Goal: Navigation & Orientation: Find specific page/section

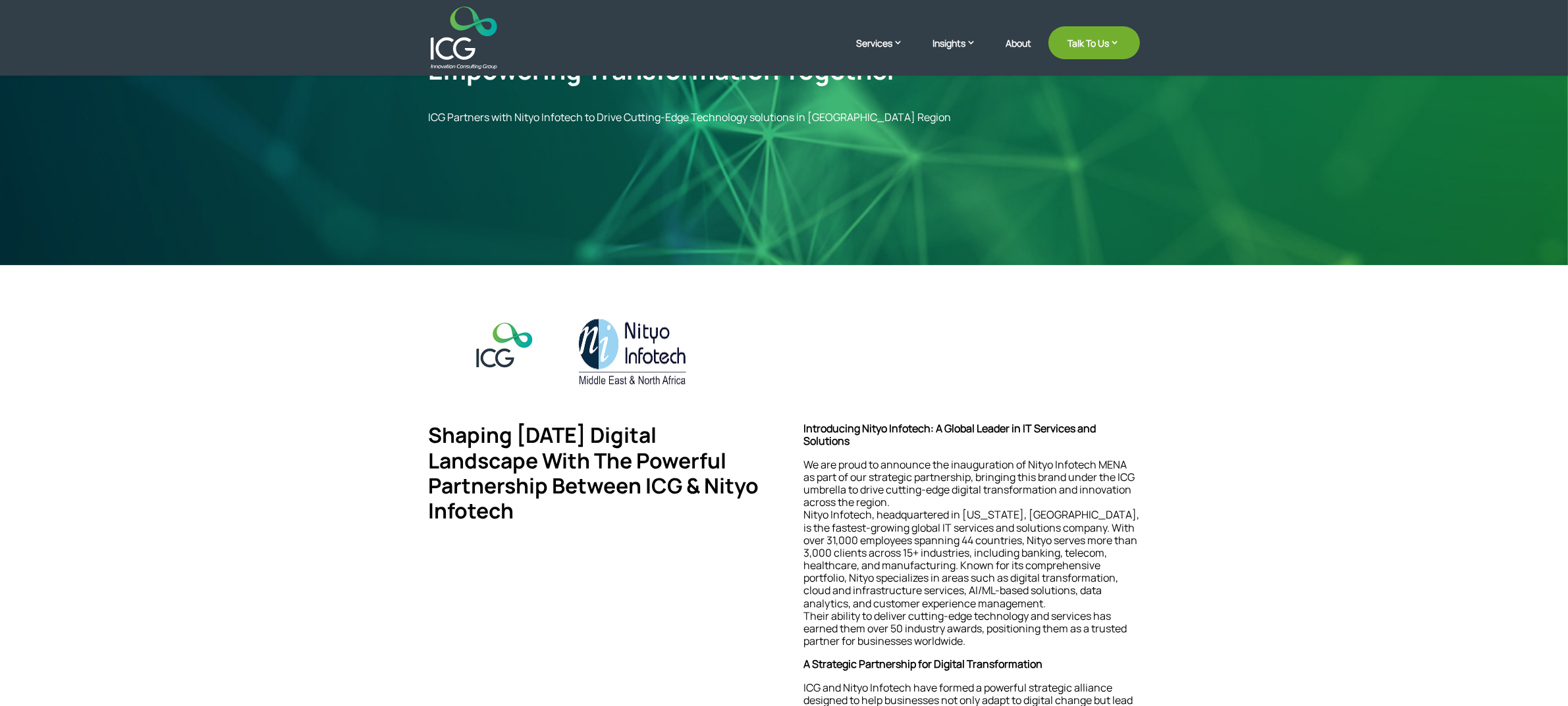
scroll to position [247, 0]
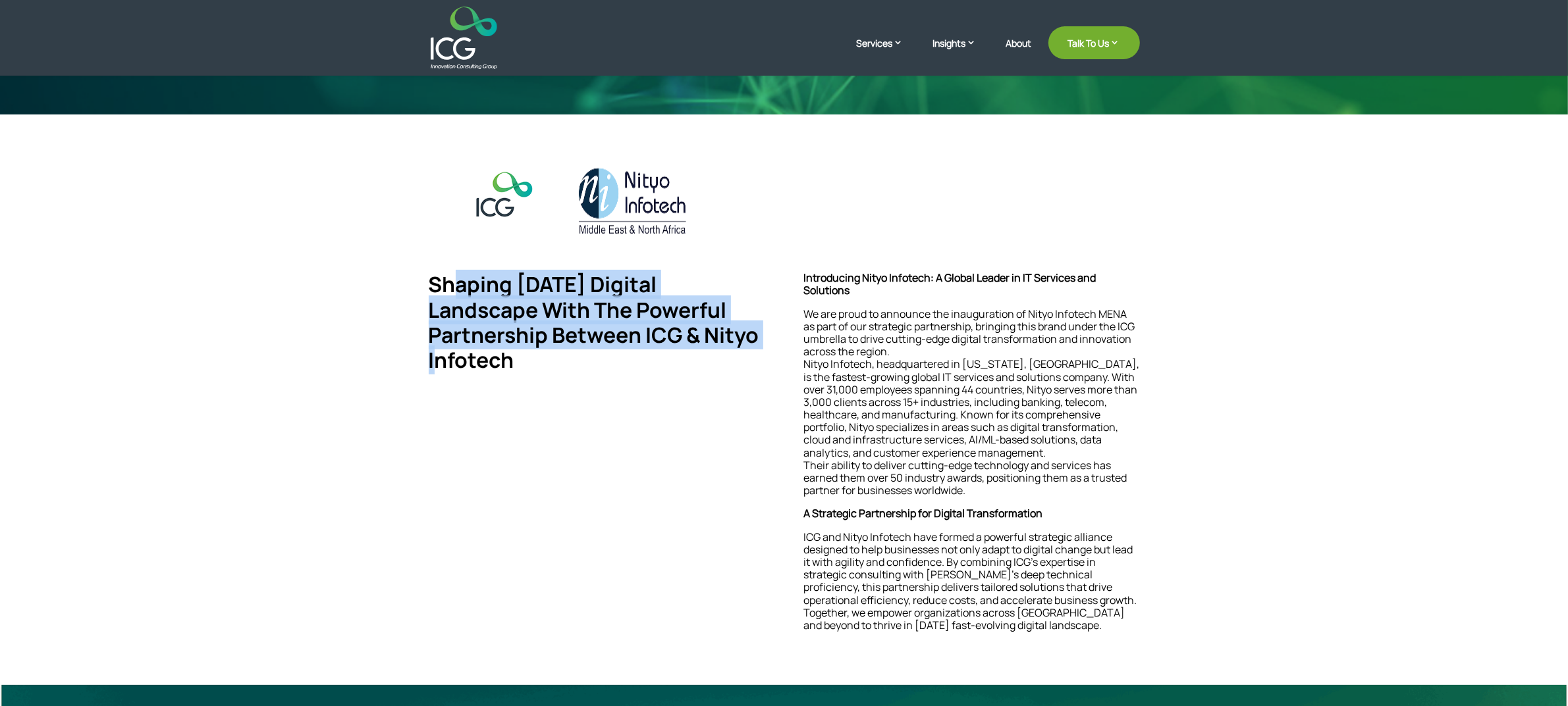
drag, startPoint x: 461, startPoint y: 296, endPoint x: 738, endPoint y: 339, distance: 280.3
click at [738, 339] on span "Shaping Tomorrow’s Digital Landscape With The Powerful Partnership Between ICG …" at bounding box center [594, 321] width 331 height 105
click at [576, 340] on span "Shaping Tomorrow’s Digital Landscape With The Powerful Partnership Between ICG …" at bounding box center [594, 321] width 331 height 105
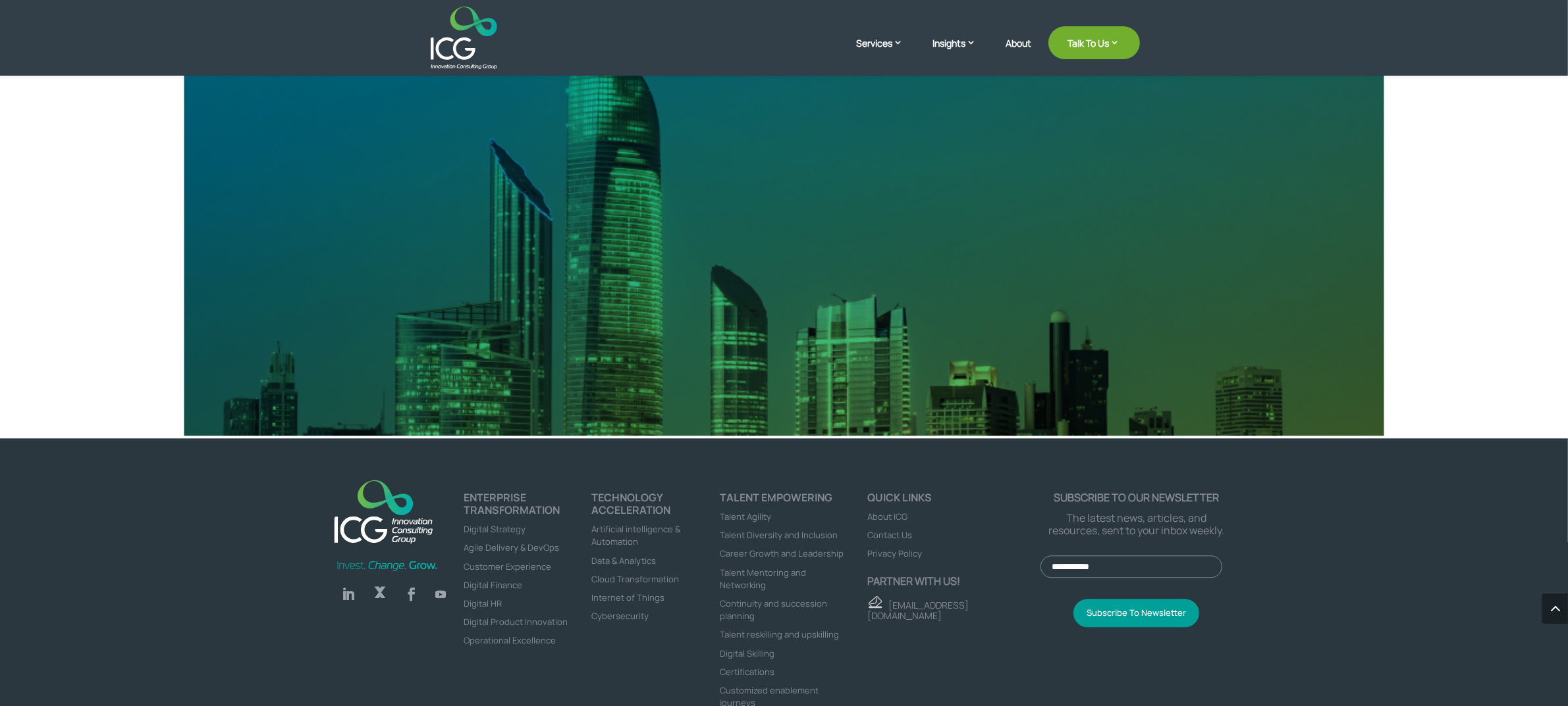
scroll to position [3866, 0]
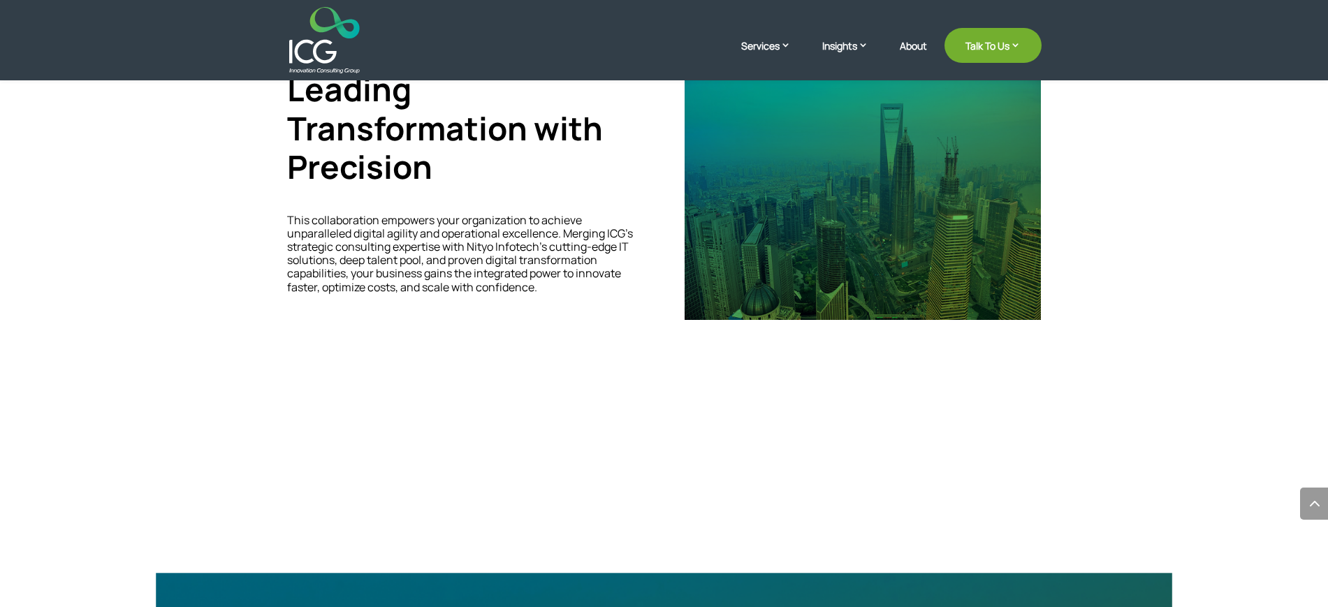
scroll to position [2988, 0]
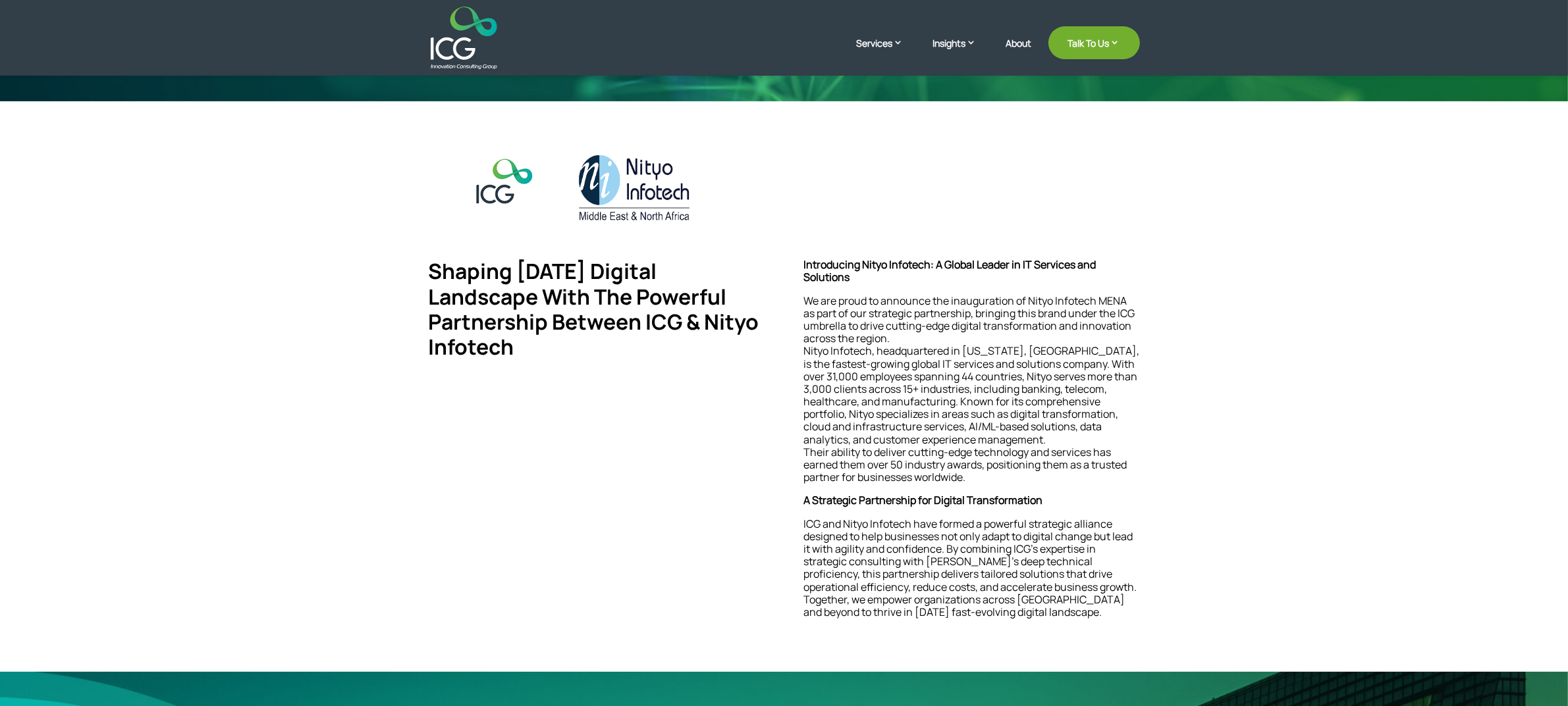
scroll to position [82, 0]
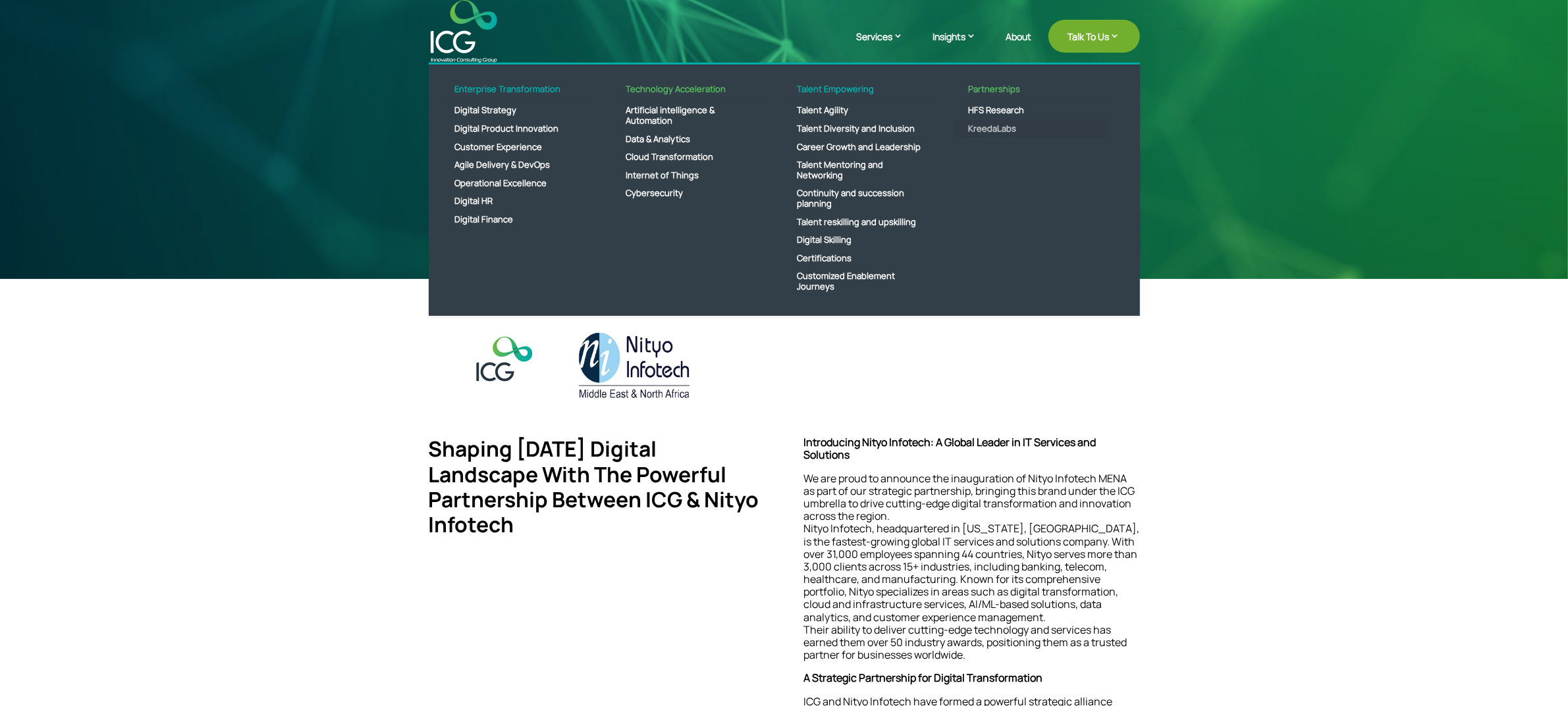
click at [995, 123] on link "KreedaLabs" at bounding box center [1031, 129] width 152 height 19
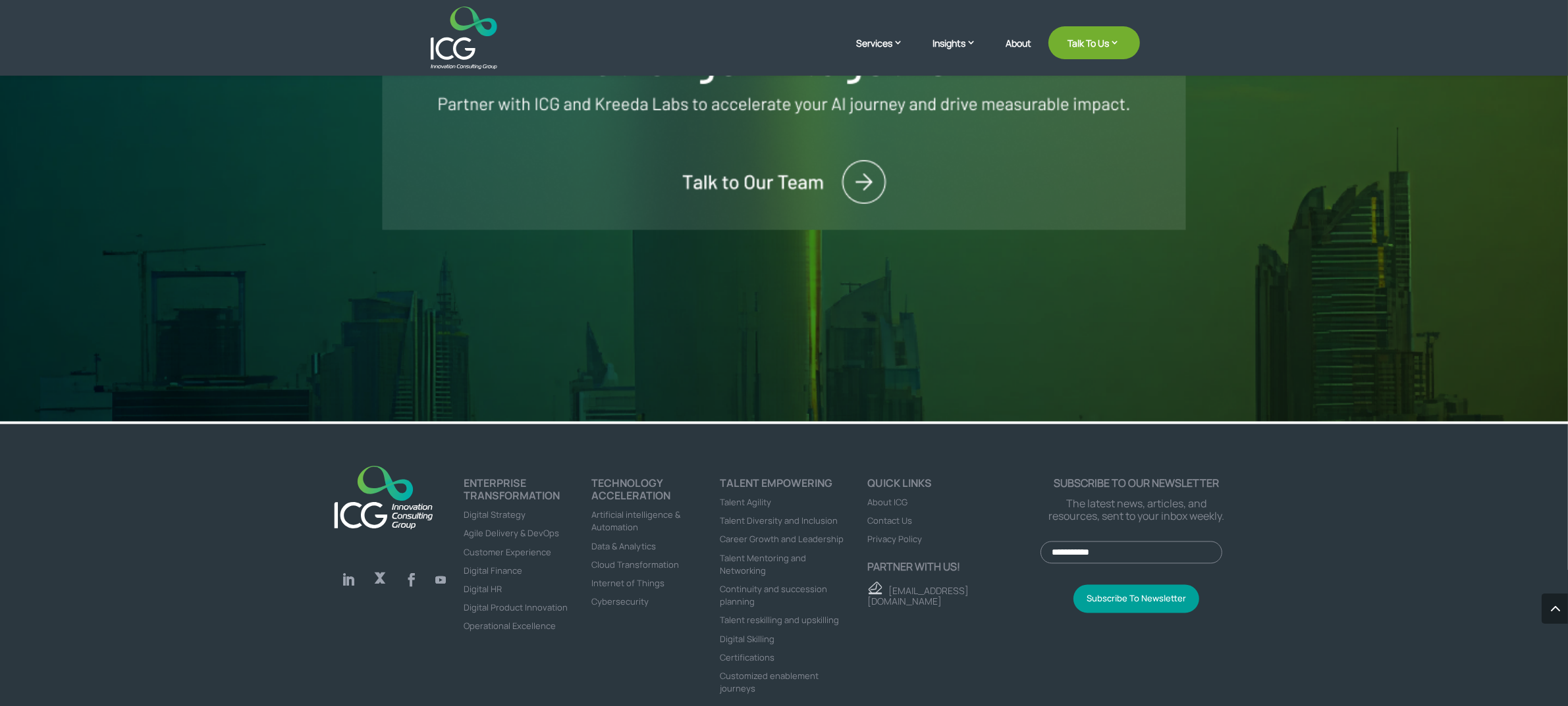
scroll to position [3292, 0]
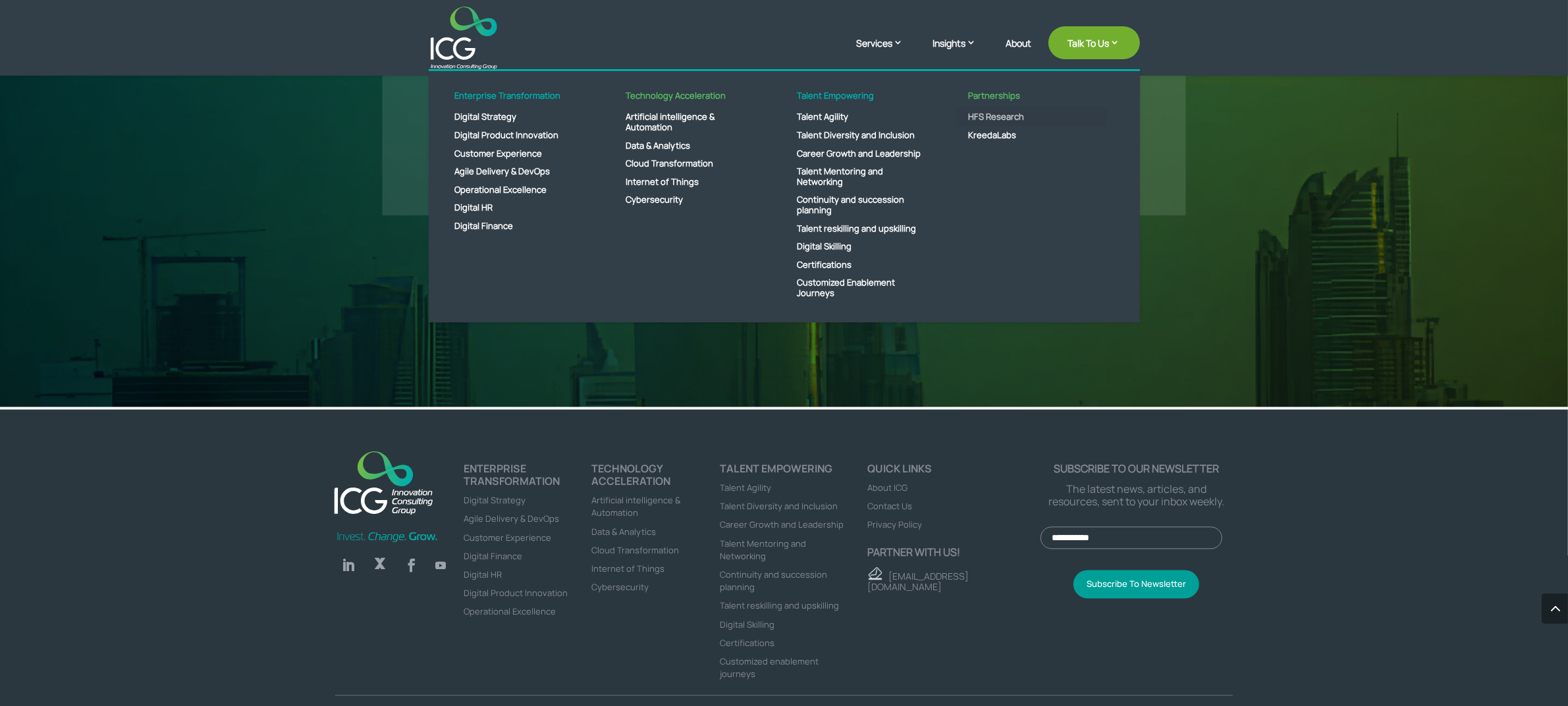
click at [979, 117] on link "HFS Research" at bounding box center [1031, 118] width 152 height 19
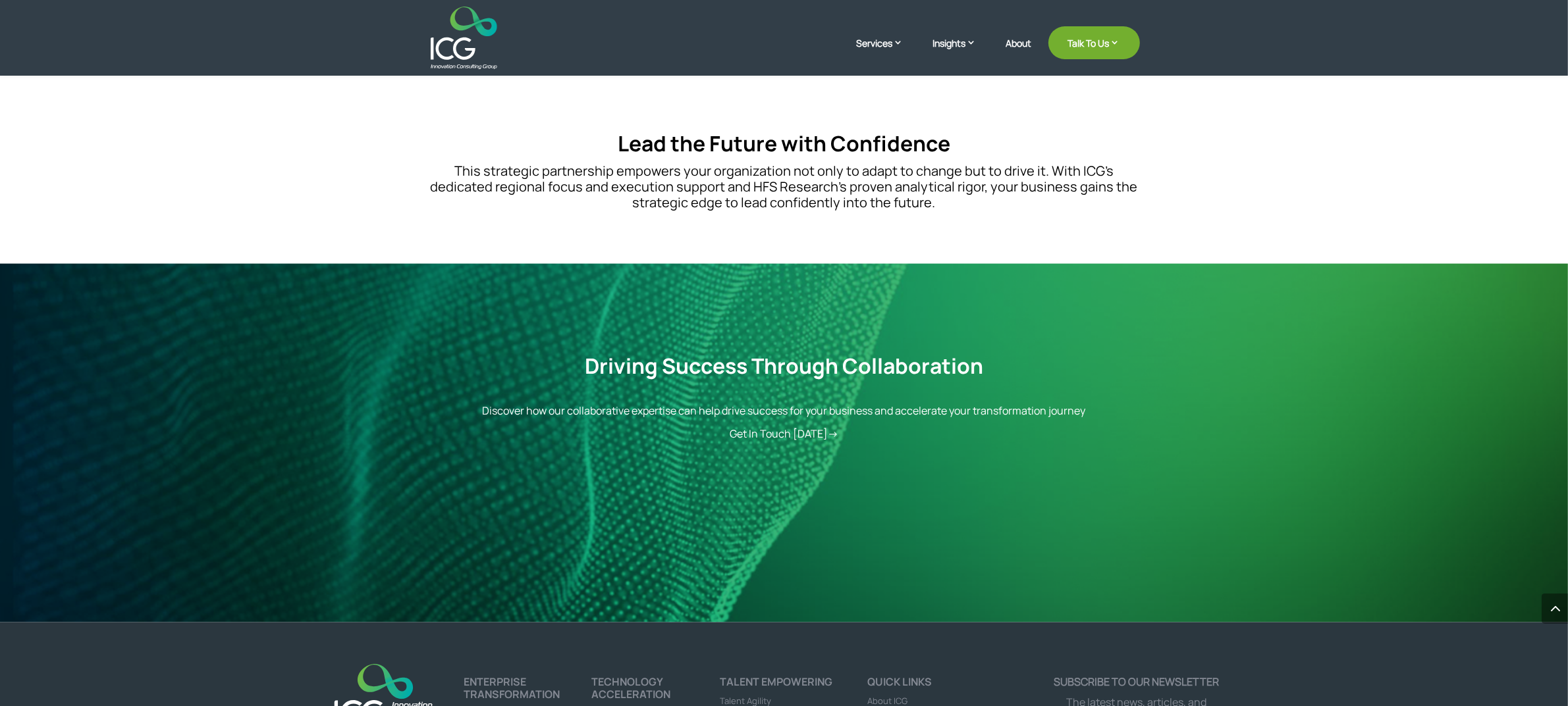
scroll to position [2232, 0]
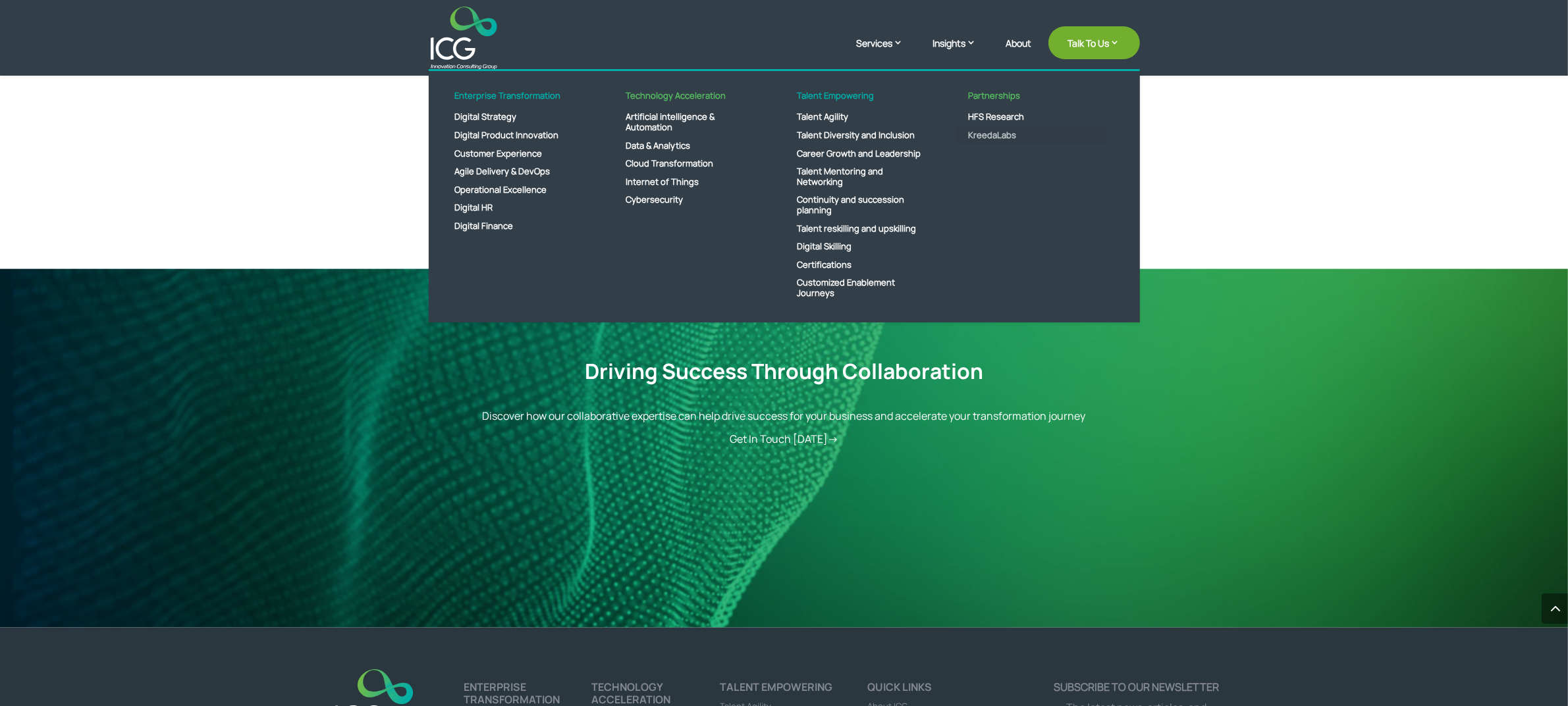
click at [979, 133] on link "KreedaLabs" at bounding box center [1031, 136] width 152 height 19
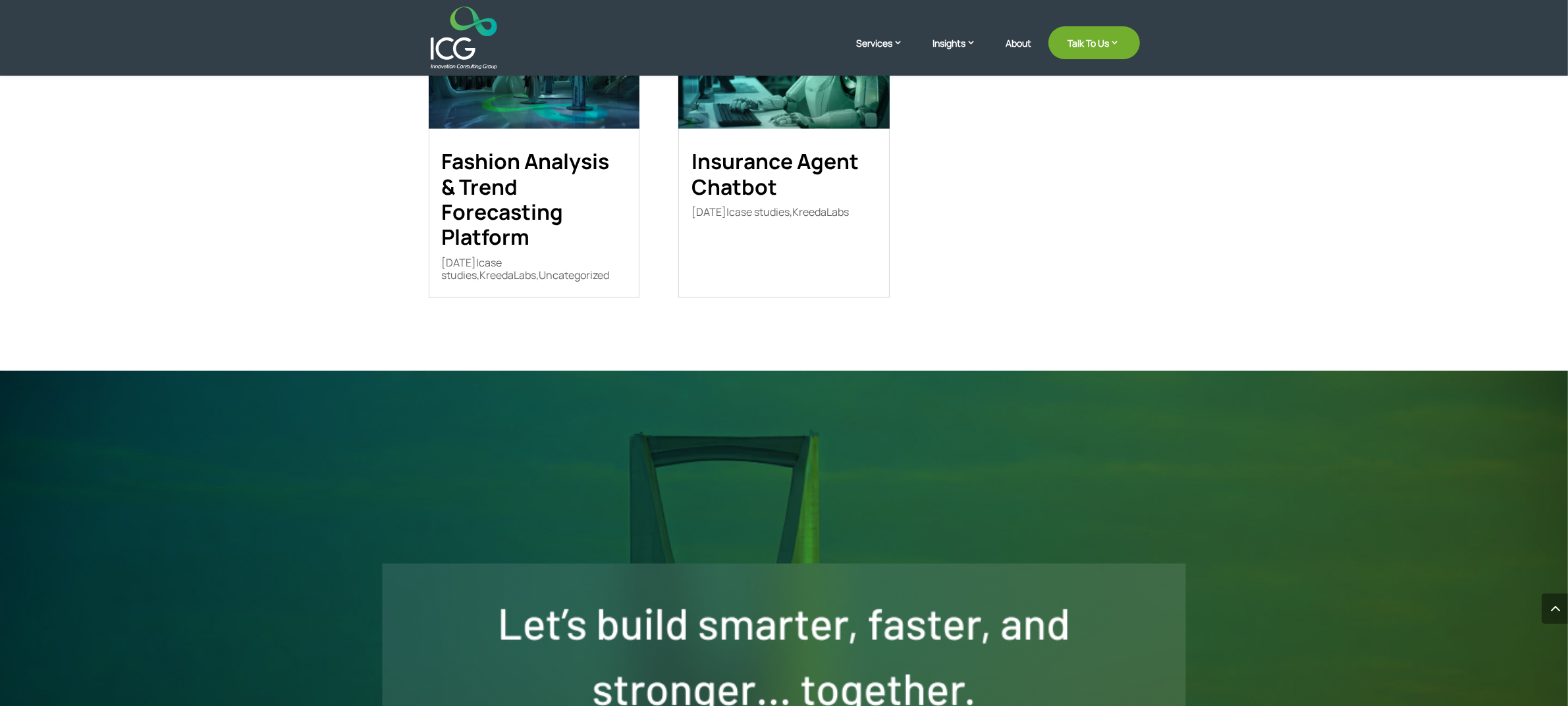
scroll to position [2881, 0]
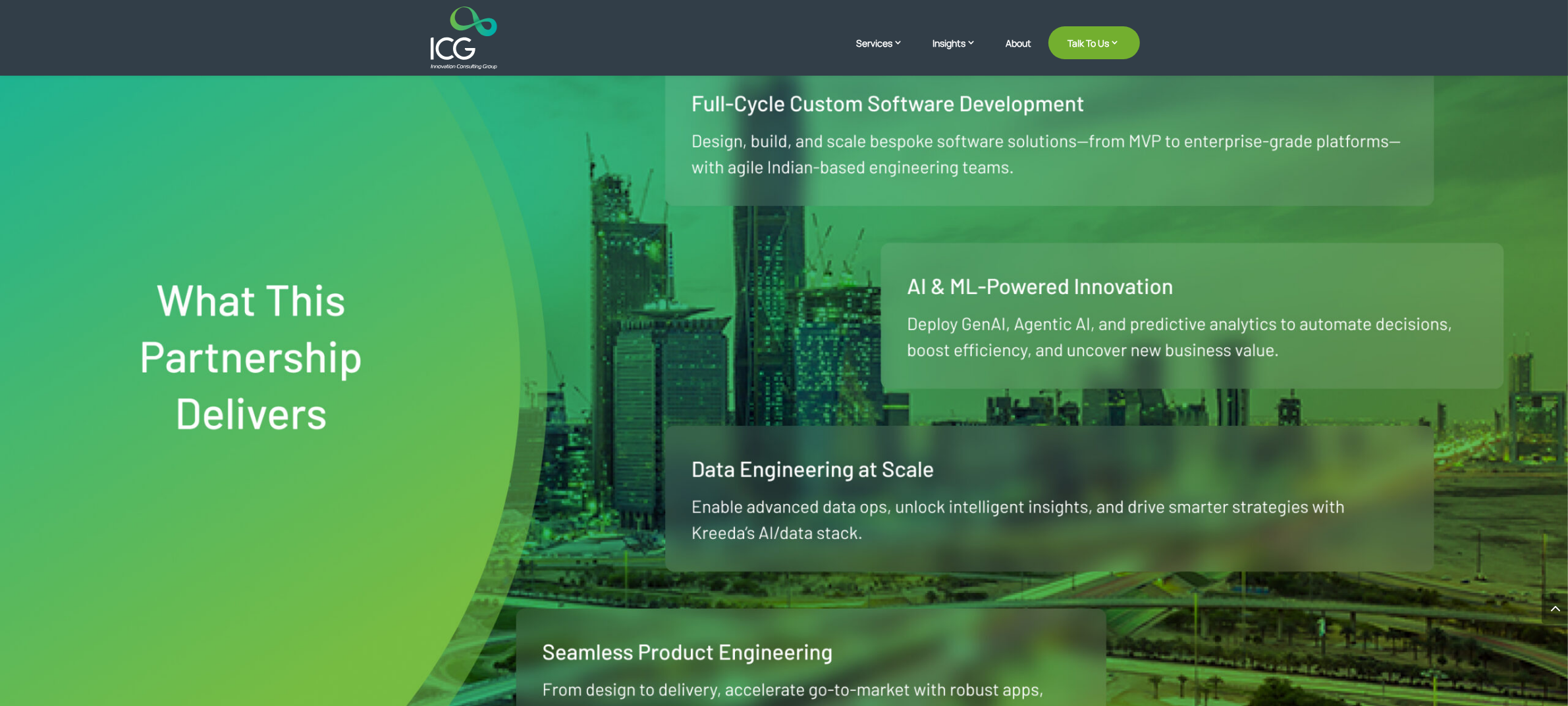
scroll to position [1152, 0]
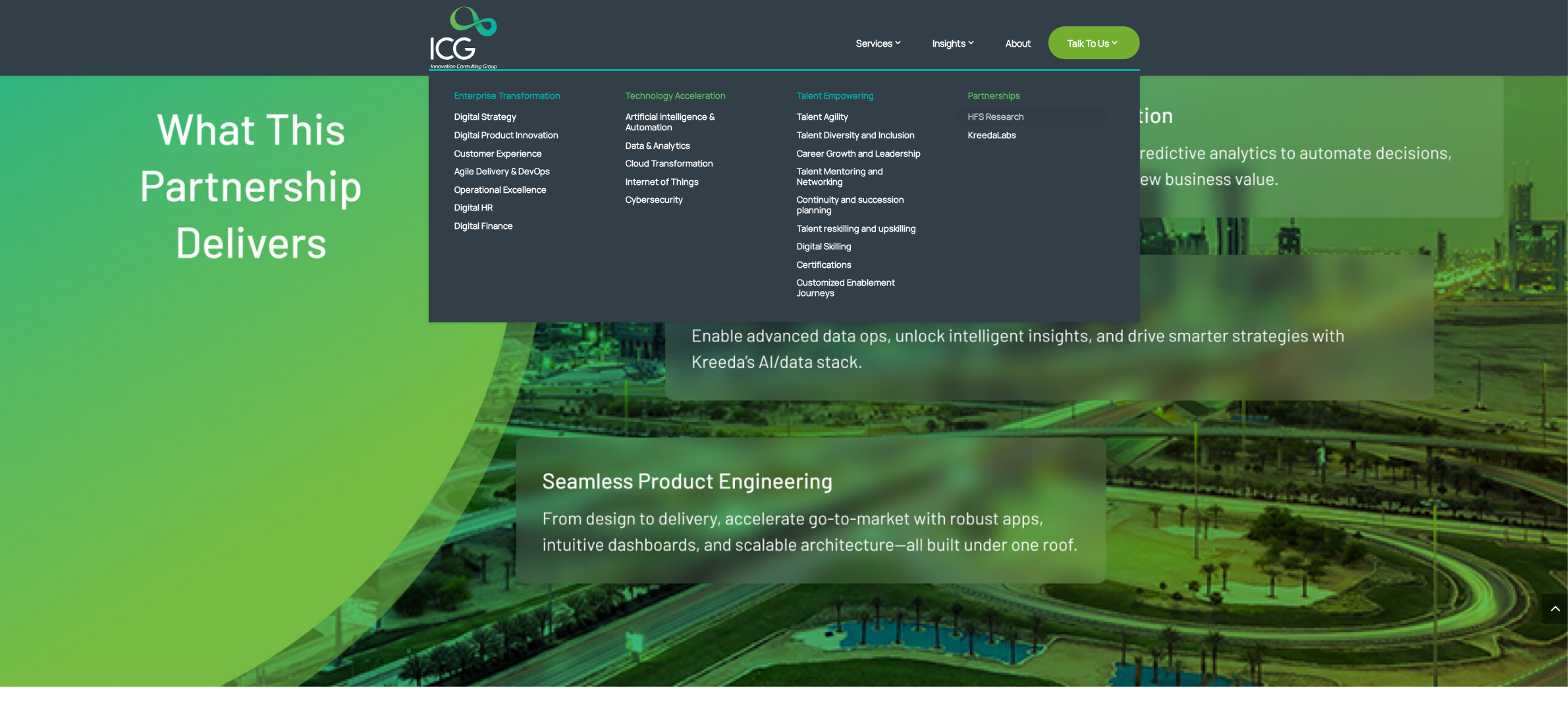
click at [1004, 112] on link "HFS Research" at bounding box center [1031, 118] width 152 height 19
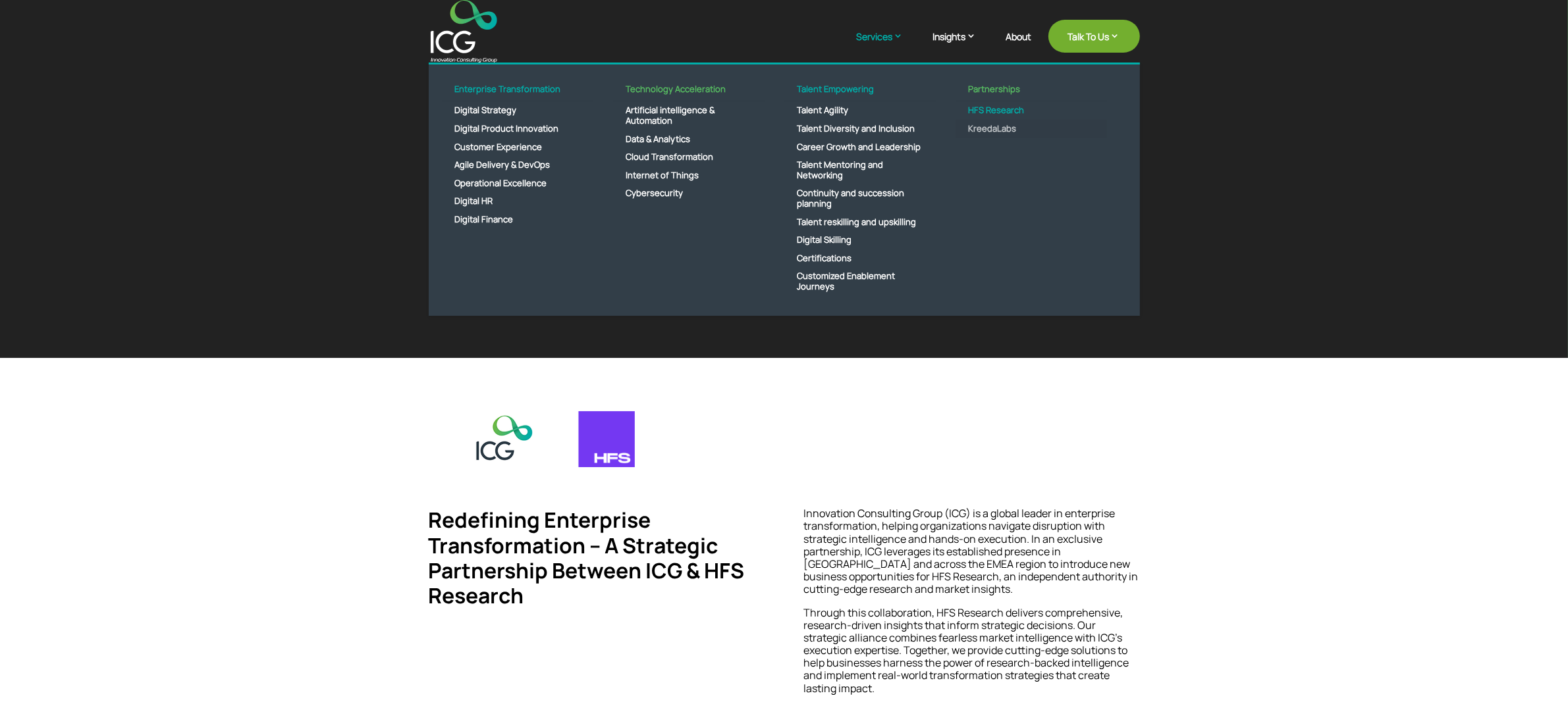
click at [999, 125] on link "KreedaLabs" at bounding box center [1031, 129] width 152 height 19
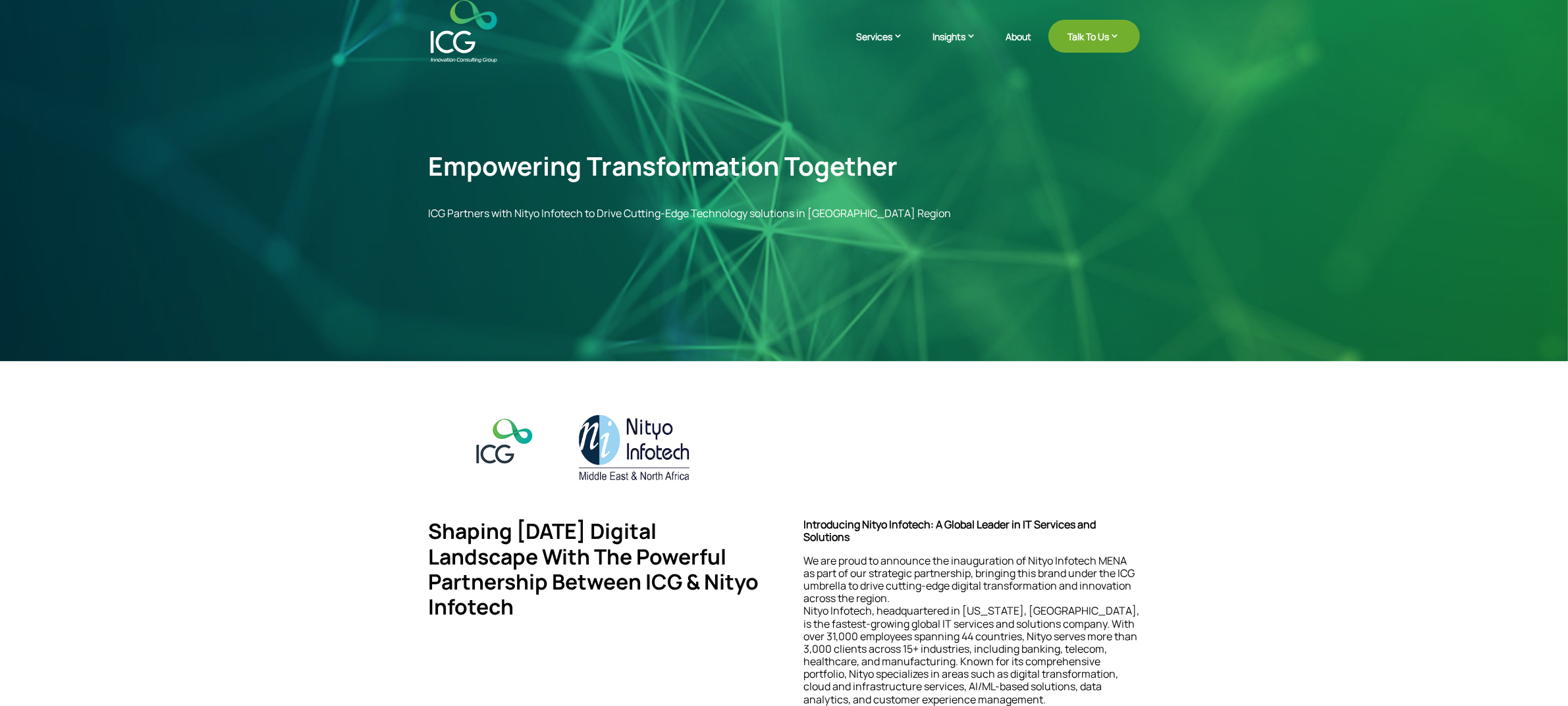
click at [288, 465] on div "Shaping Tomorrow’s Digital Landscape With The Powerful Partnership Between ICG …" at bounding box center [784, 647] width 1568 height 571
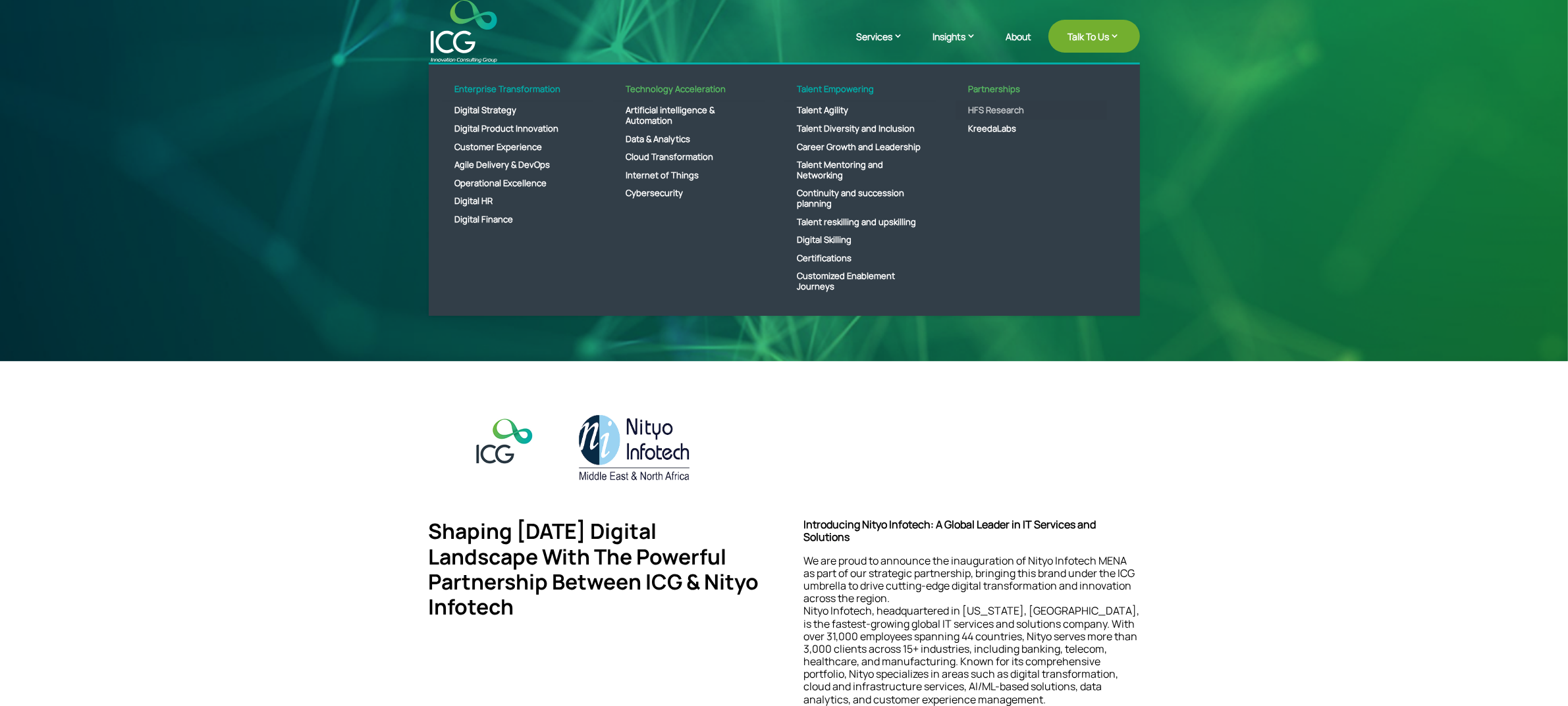
click at [1018, 108] on link "HFS Research" at bounding box center [1031, 111] width 152 height 19
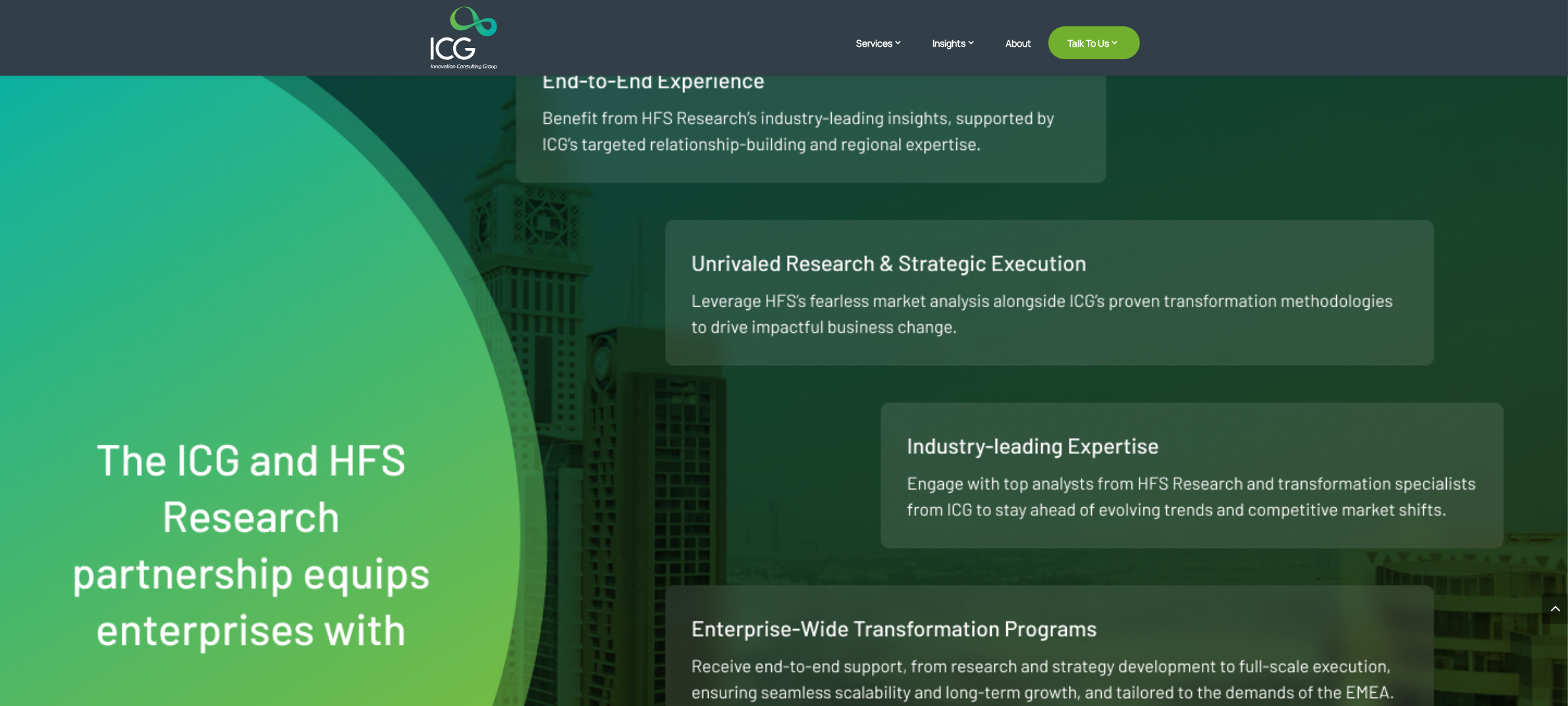
scroll to position [750, 0]
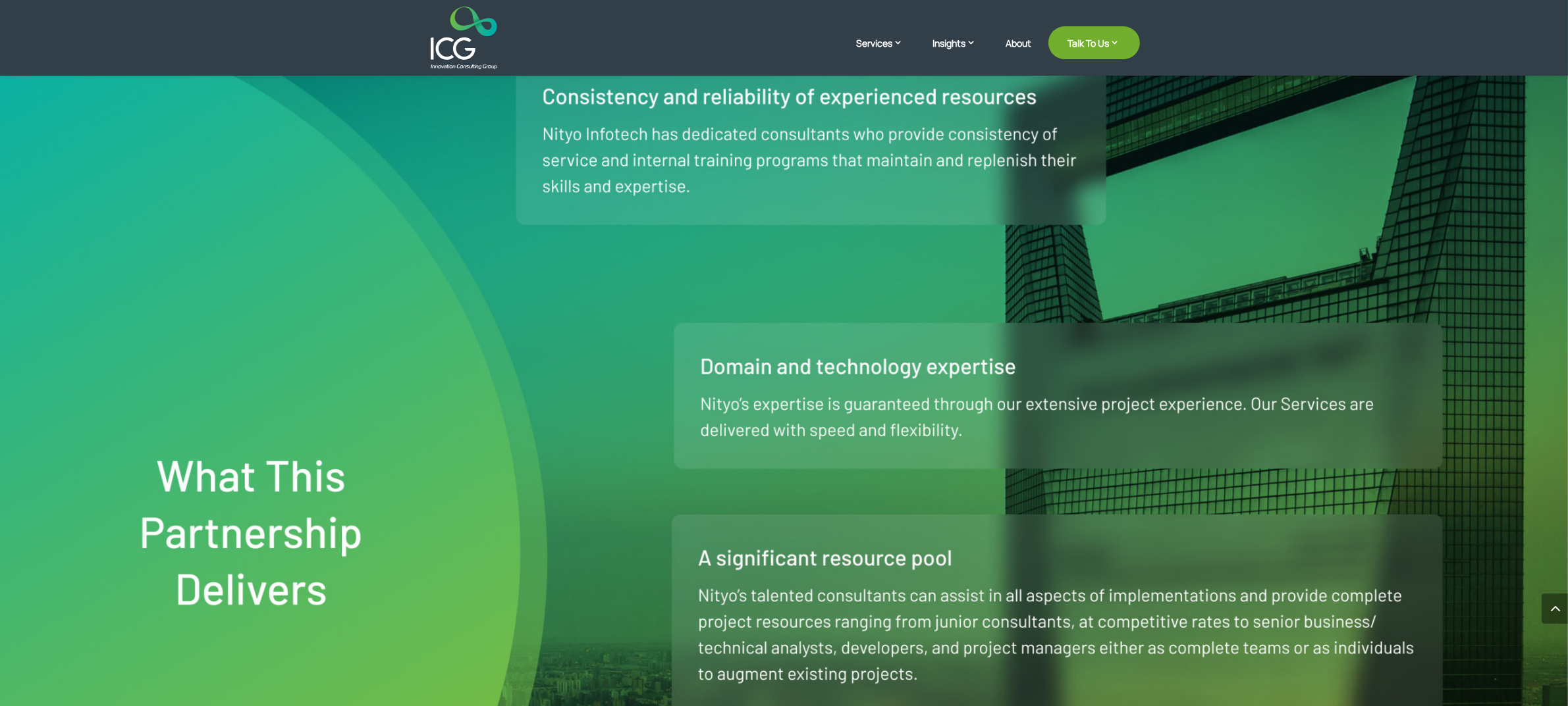
scroll to position [1235, 0]
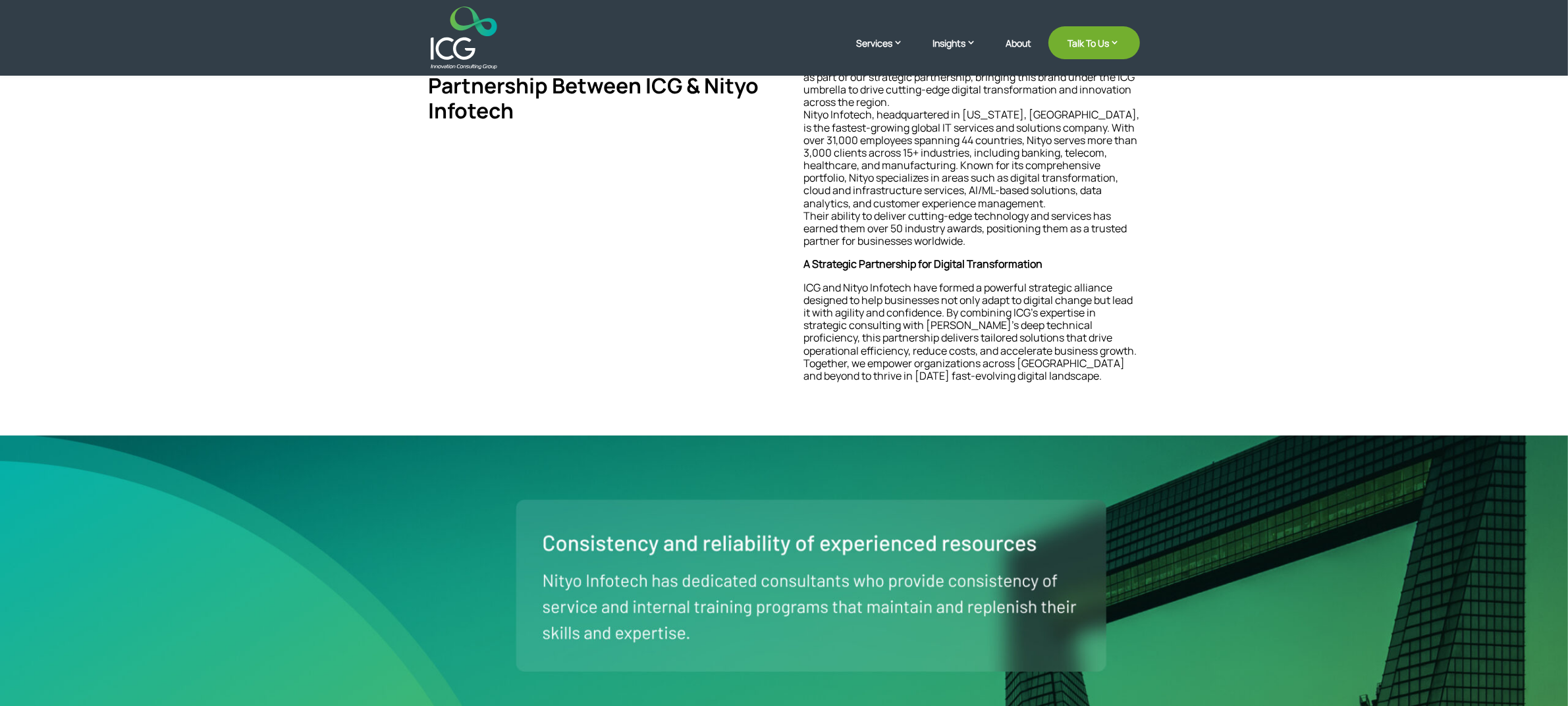
scroll to position [419, 0]
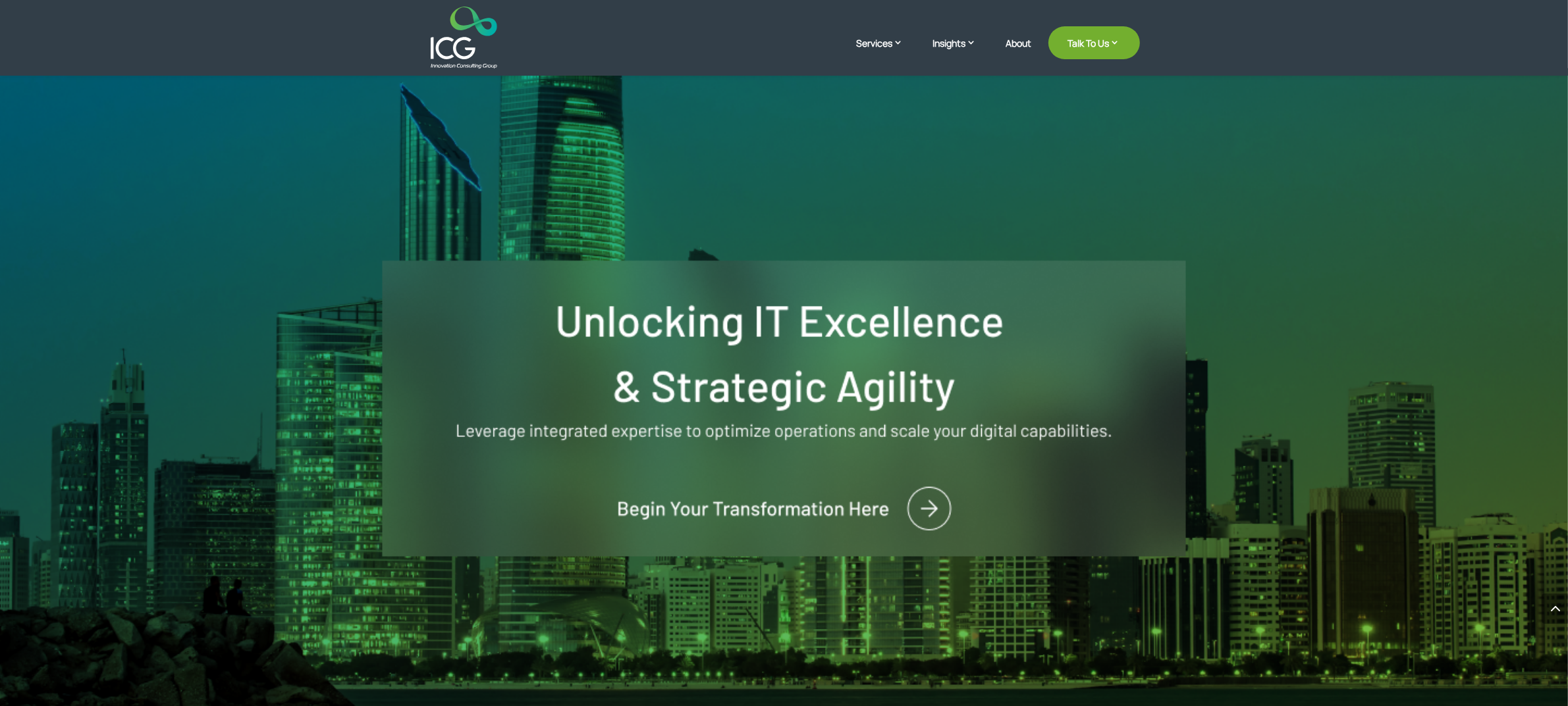
scroll to position [3001, 0]
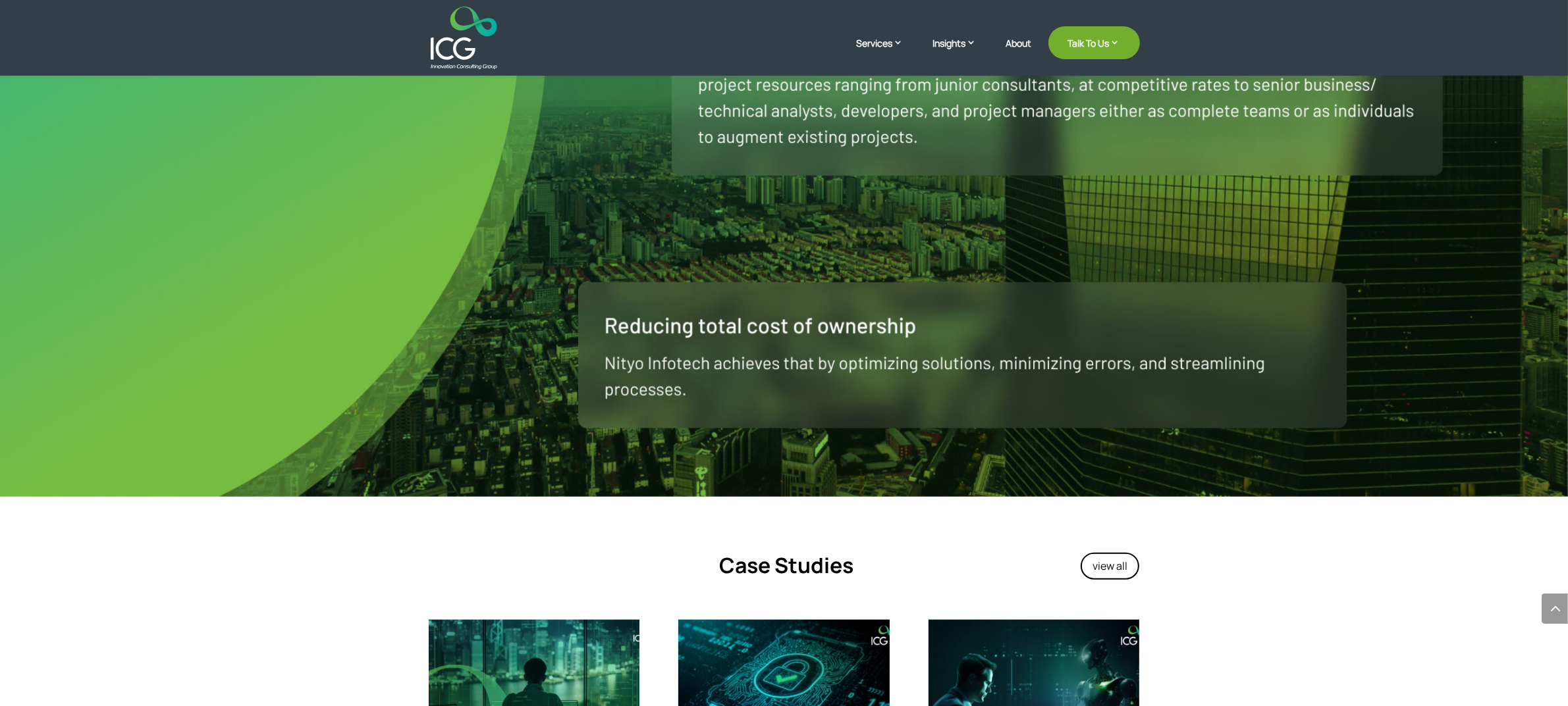
scroll to position [1893, 0]
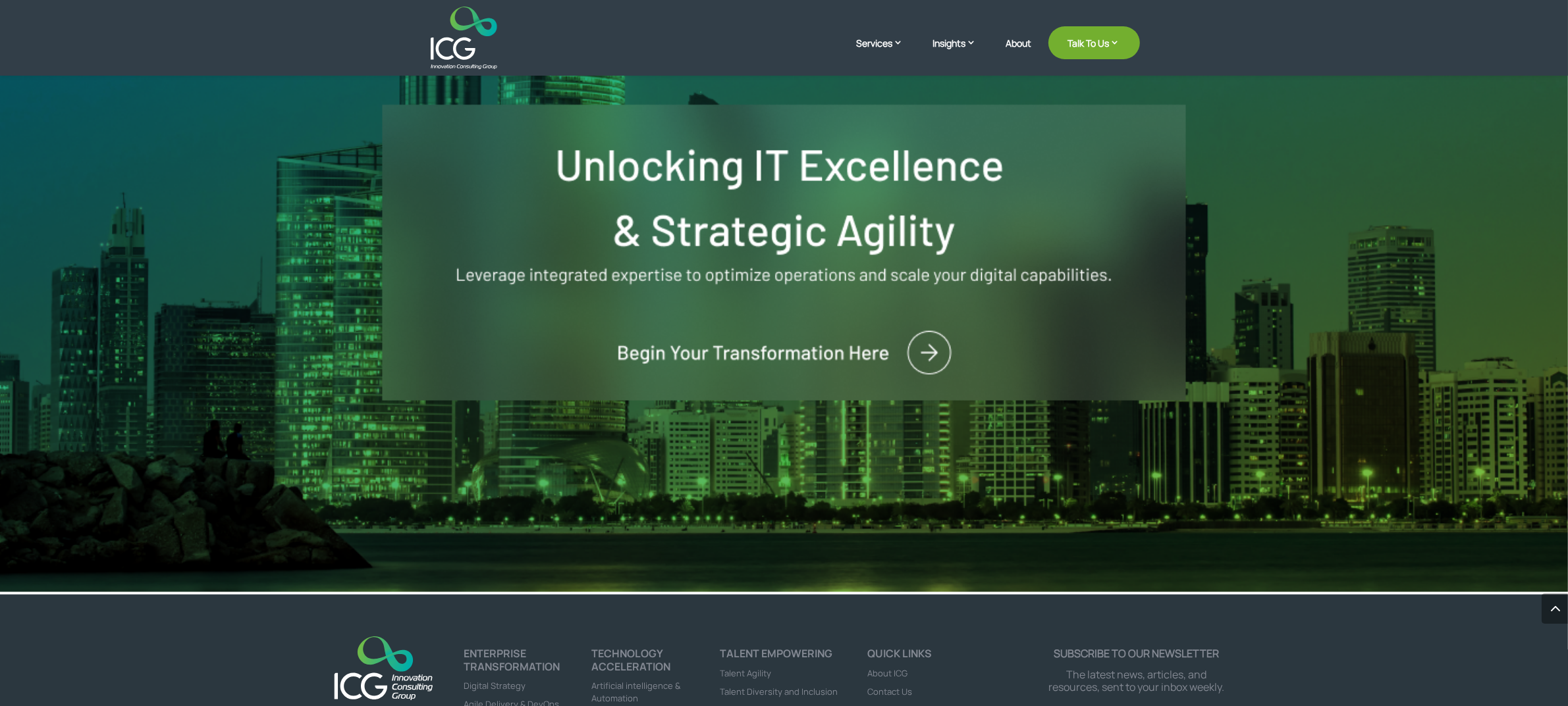
scroll to position [3412, 0]
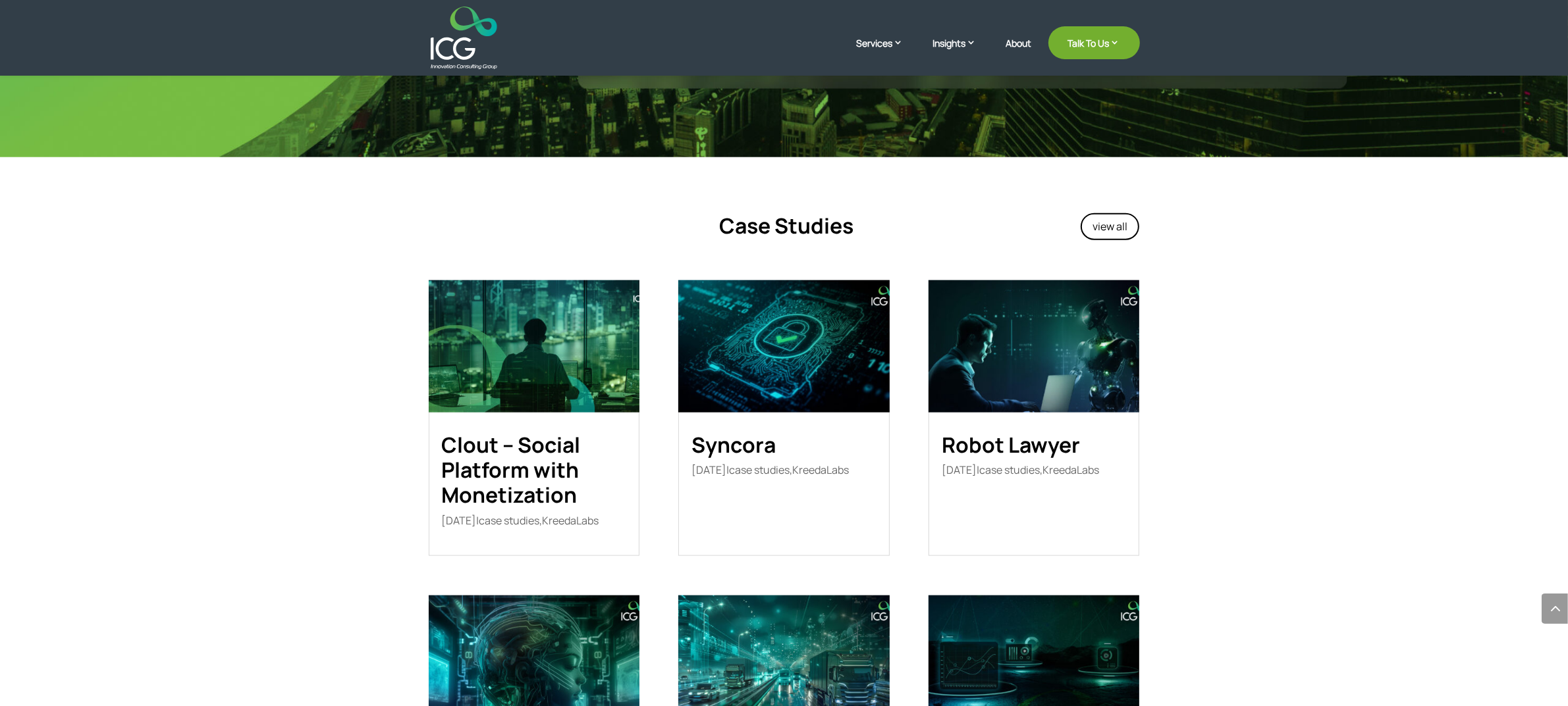
scroll to position [2222, 0]
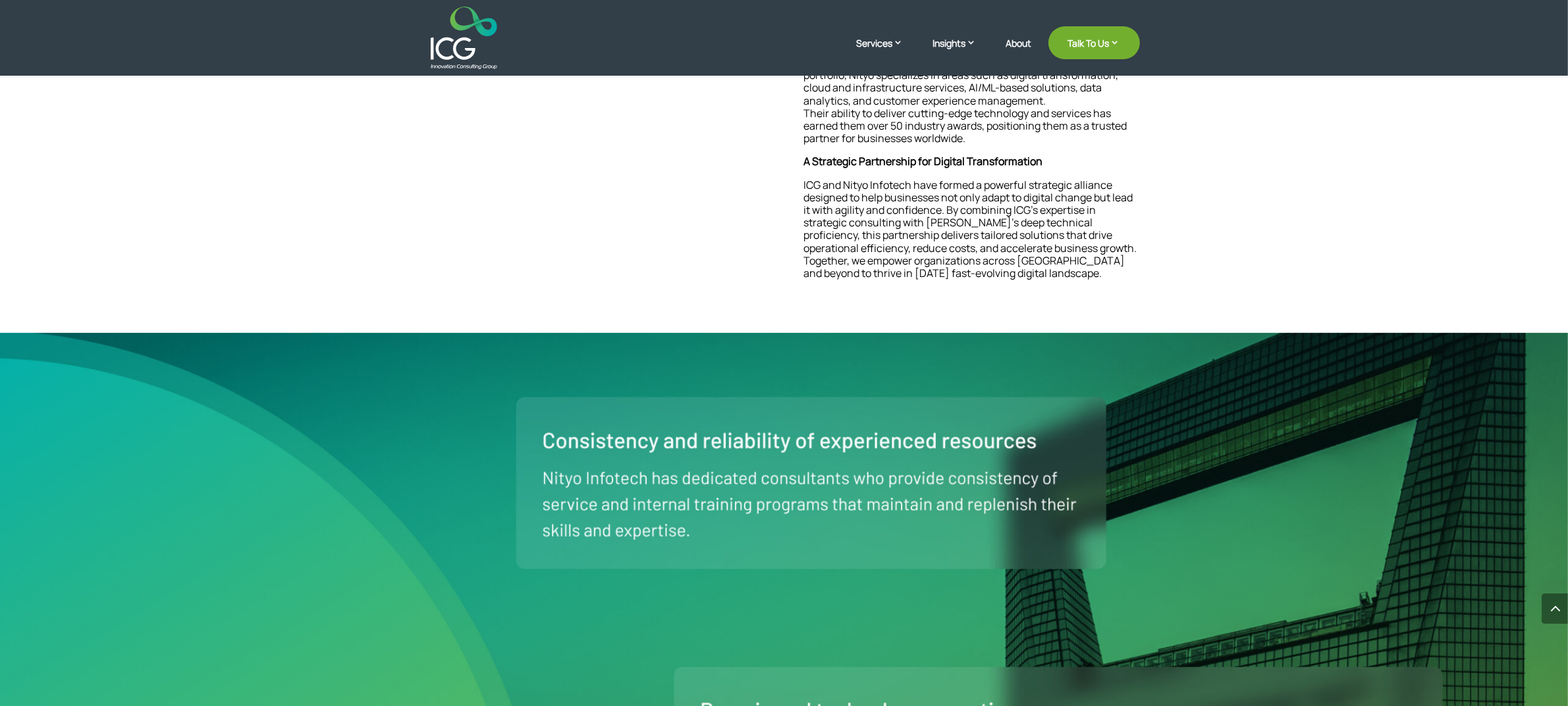
scroll to position [746, 0]
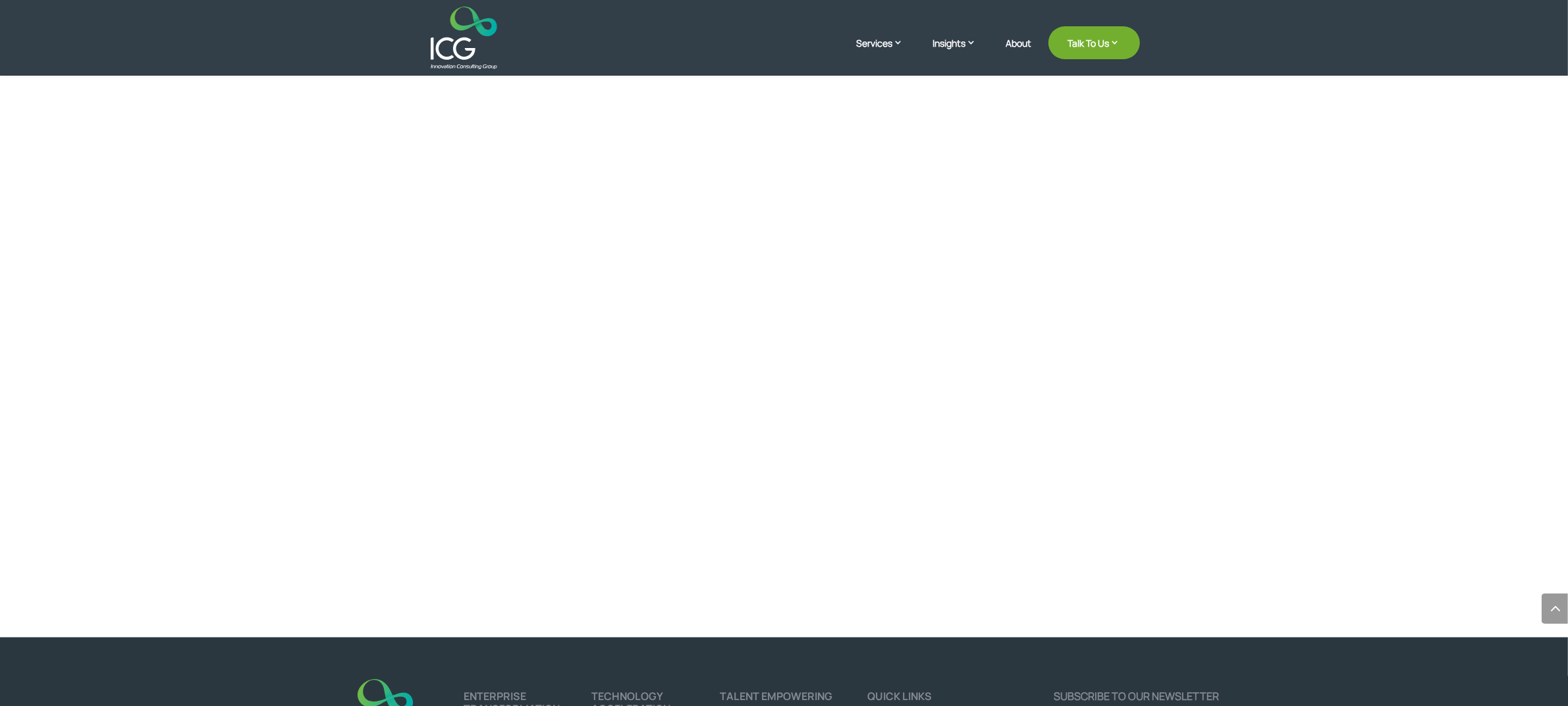
scroll to position [2595, 0]
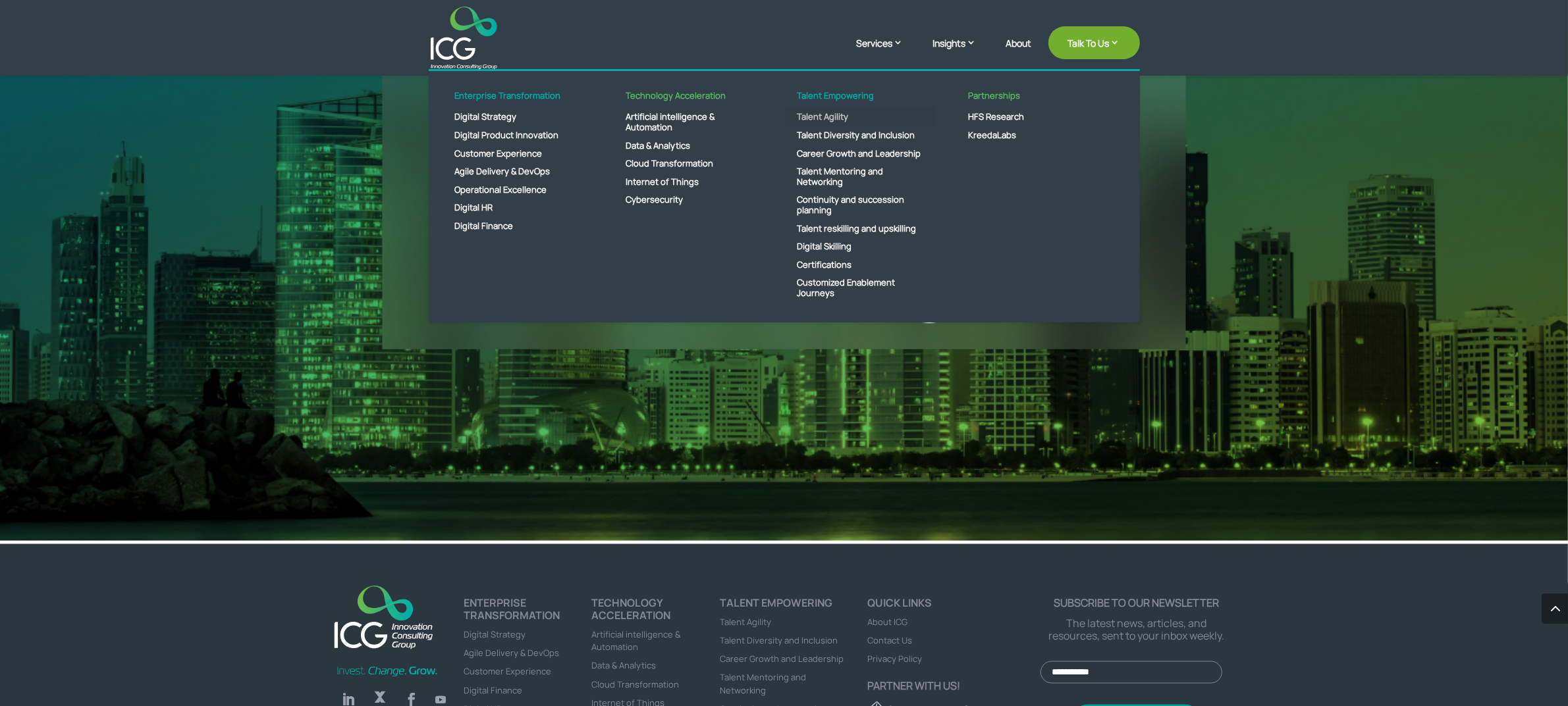
click at [827, 114] on link "Talent Agility" at bounding box center [860, 118] width 152 height 19
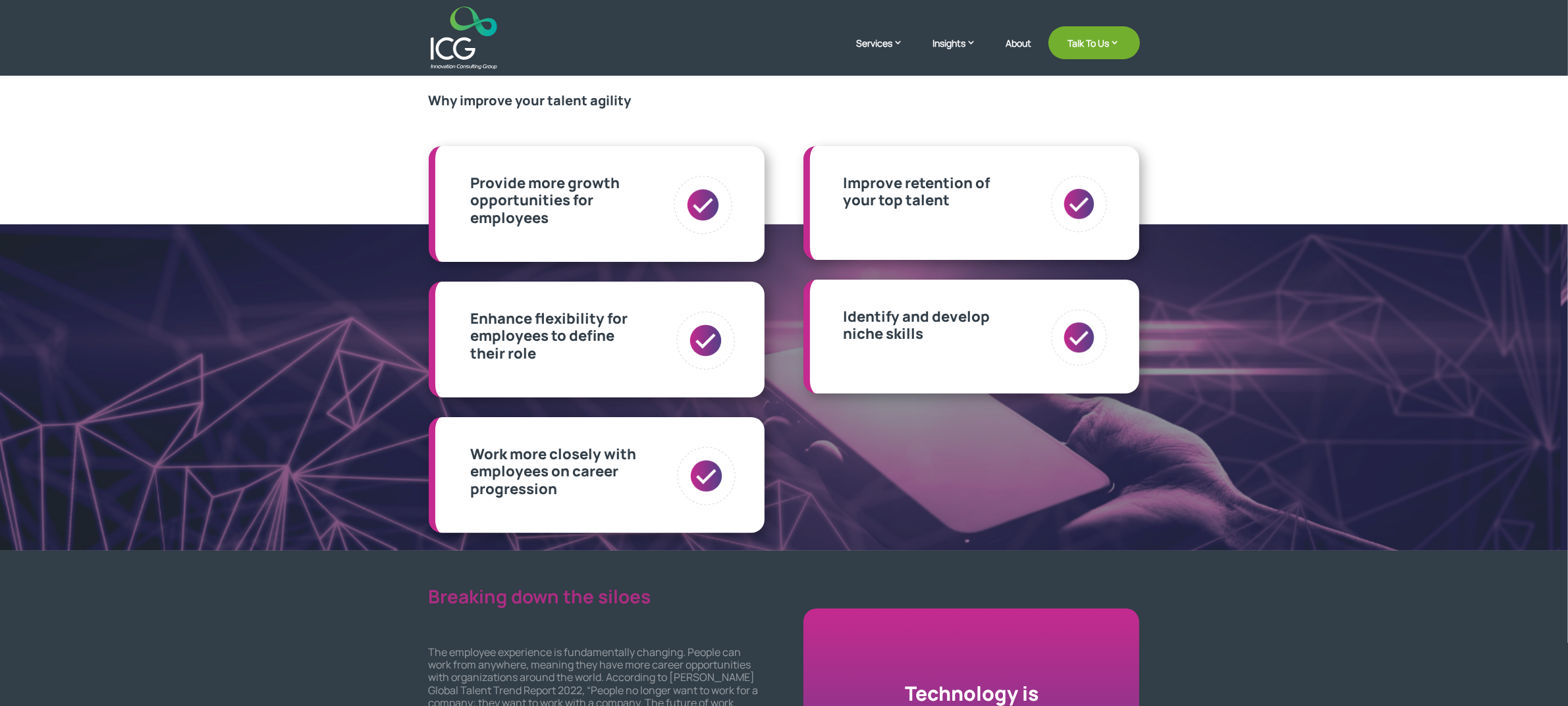
scroll to position [251, 0]
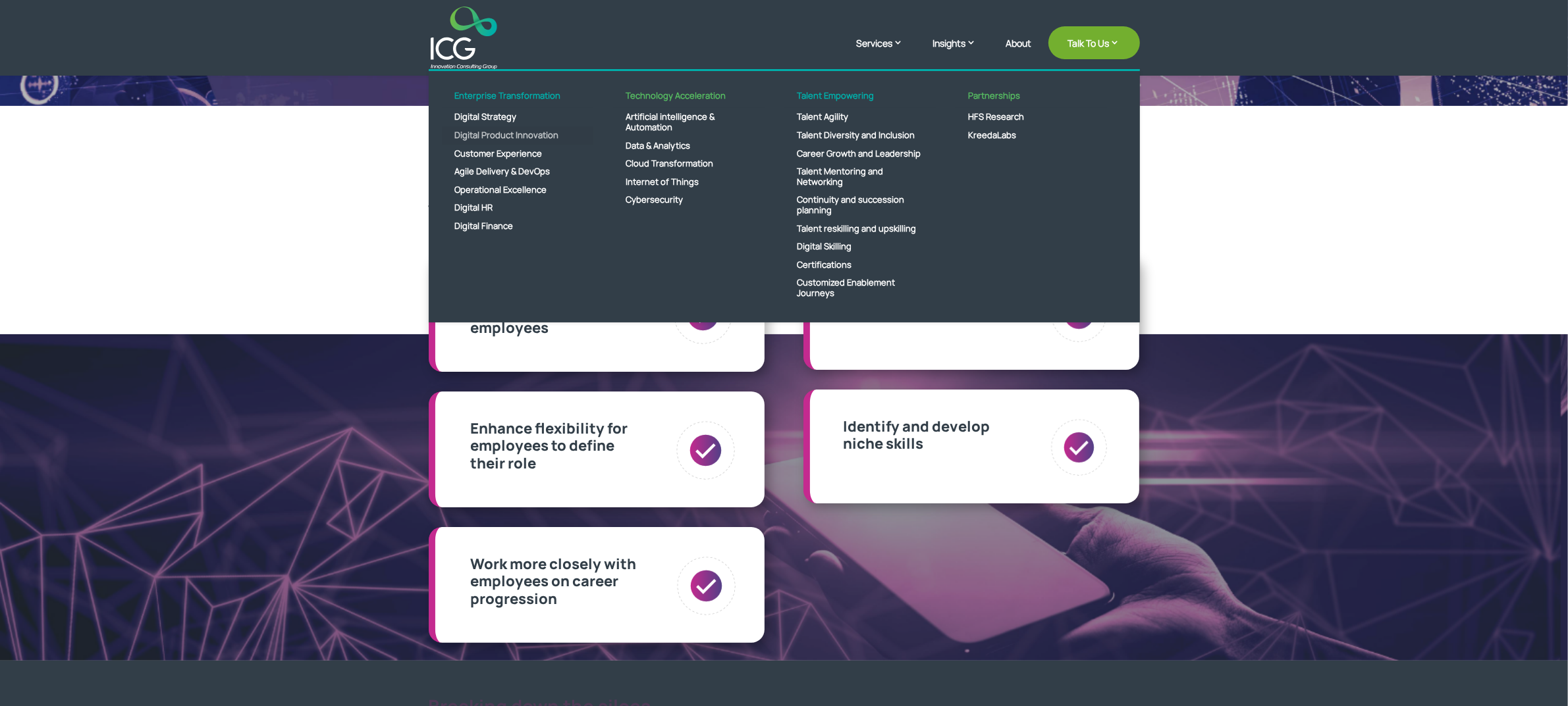
click at [495, 140] on link "Digital Product Innovation" at bounding box center [518, 136] width 152 height 19
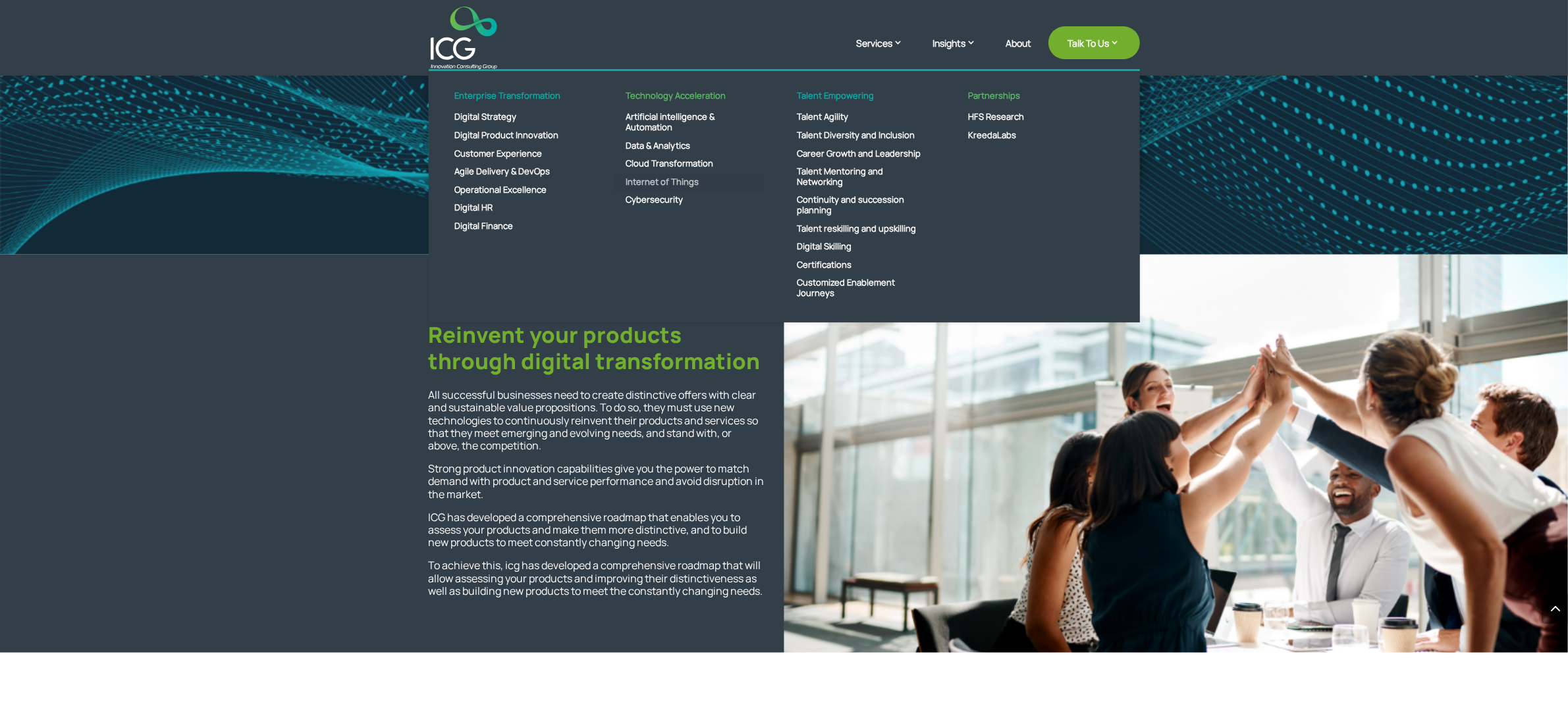
click at [661, 179] on link "Internet of Things" at bounding box center [688, 183] width 152 height 19
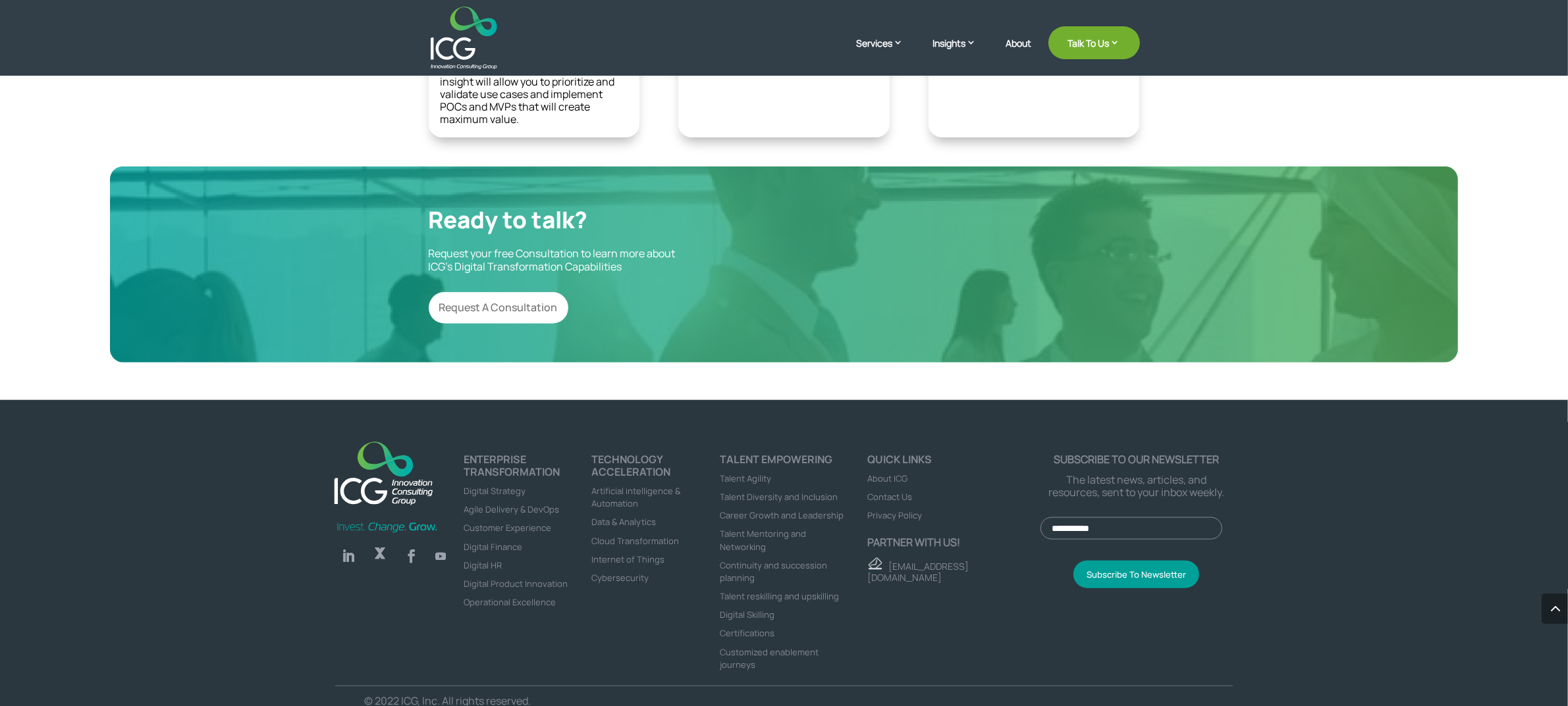
click at [452, 34] on img at bounding box center [464, 38] width 67 height 62
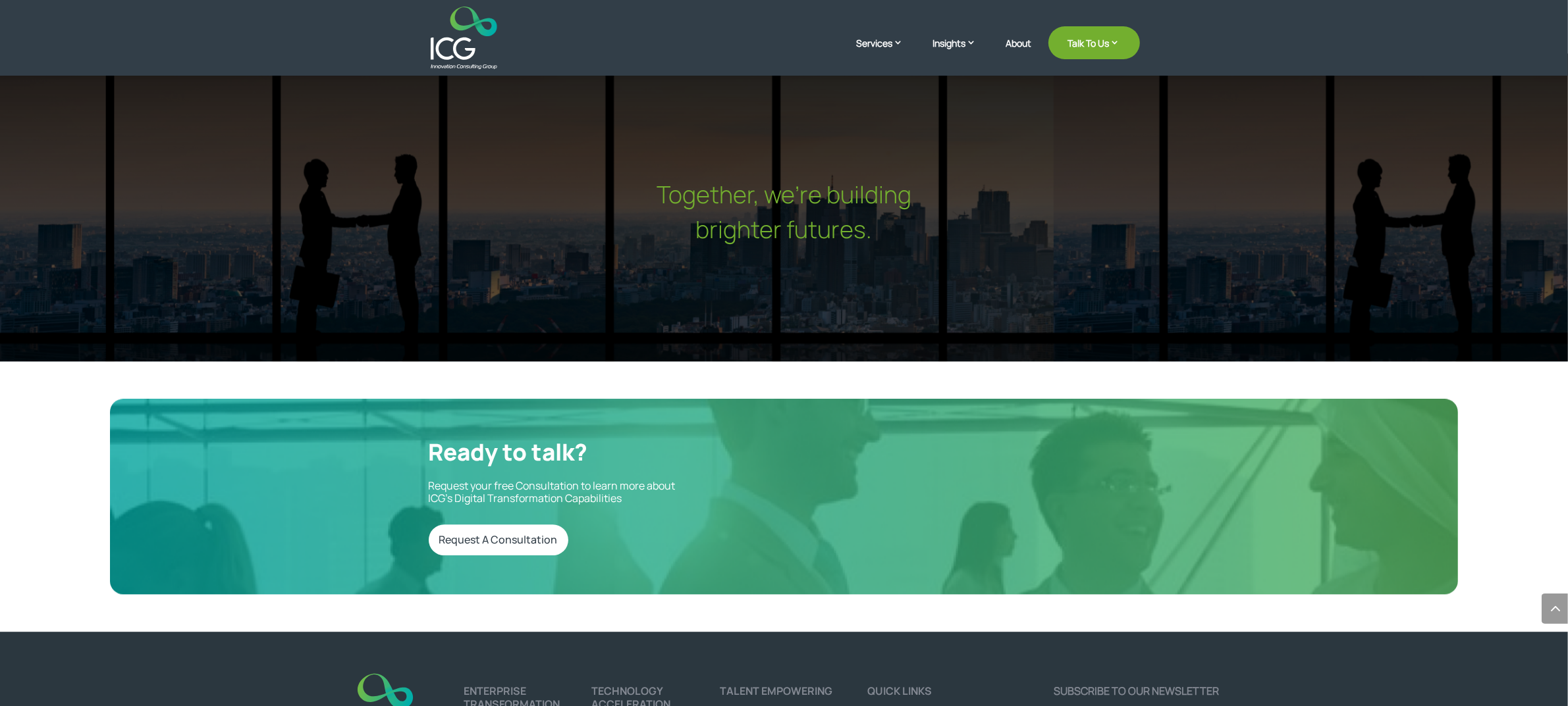
scroll to position [4341, 0]
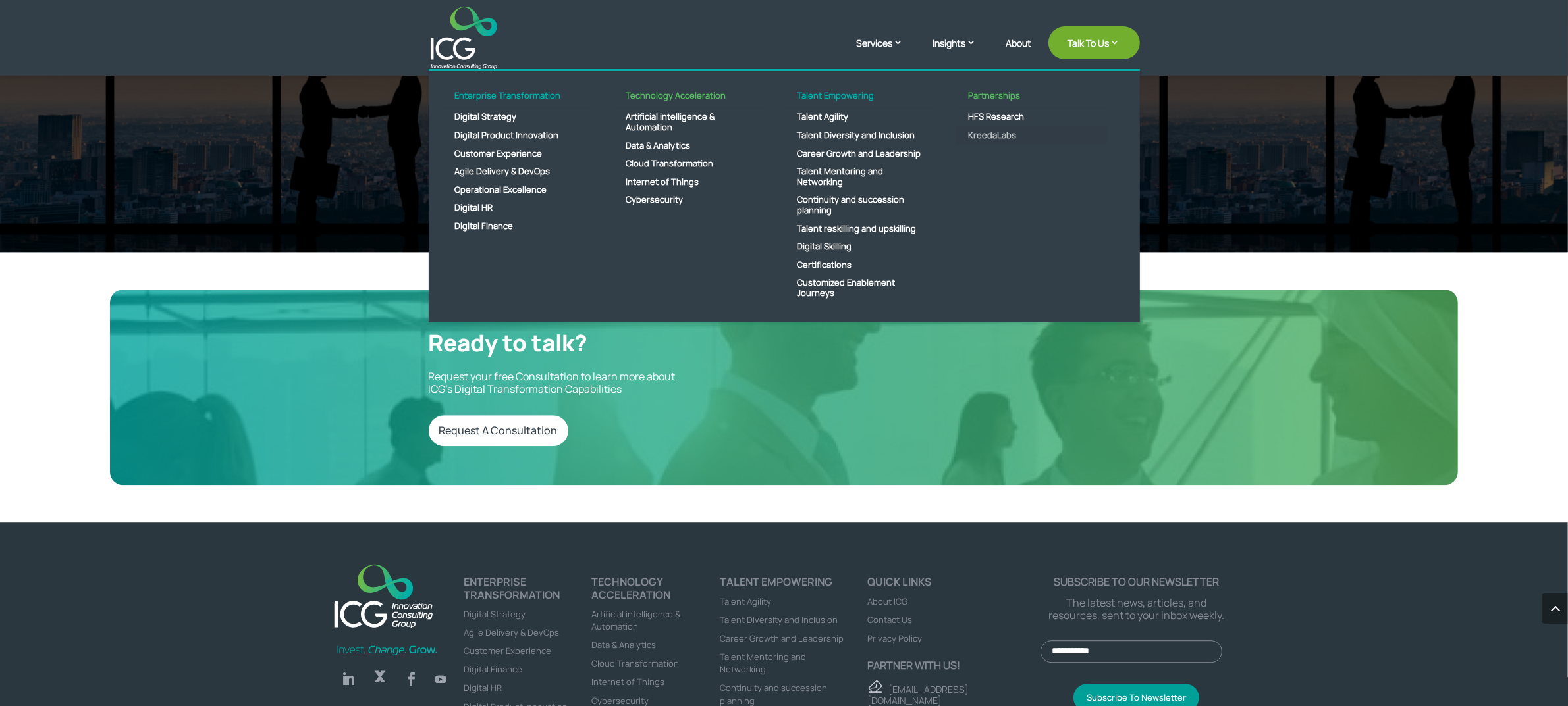
click at [986, 132] on link "KreedaLabs" at bounding box center [1031, 136] width 152 height 19
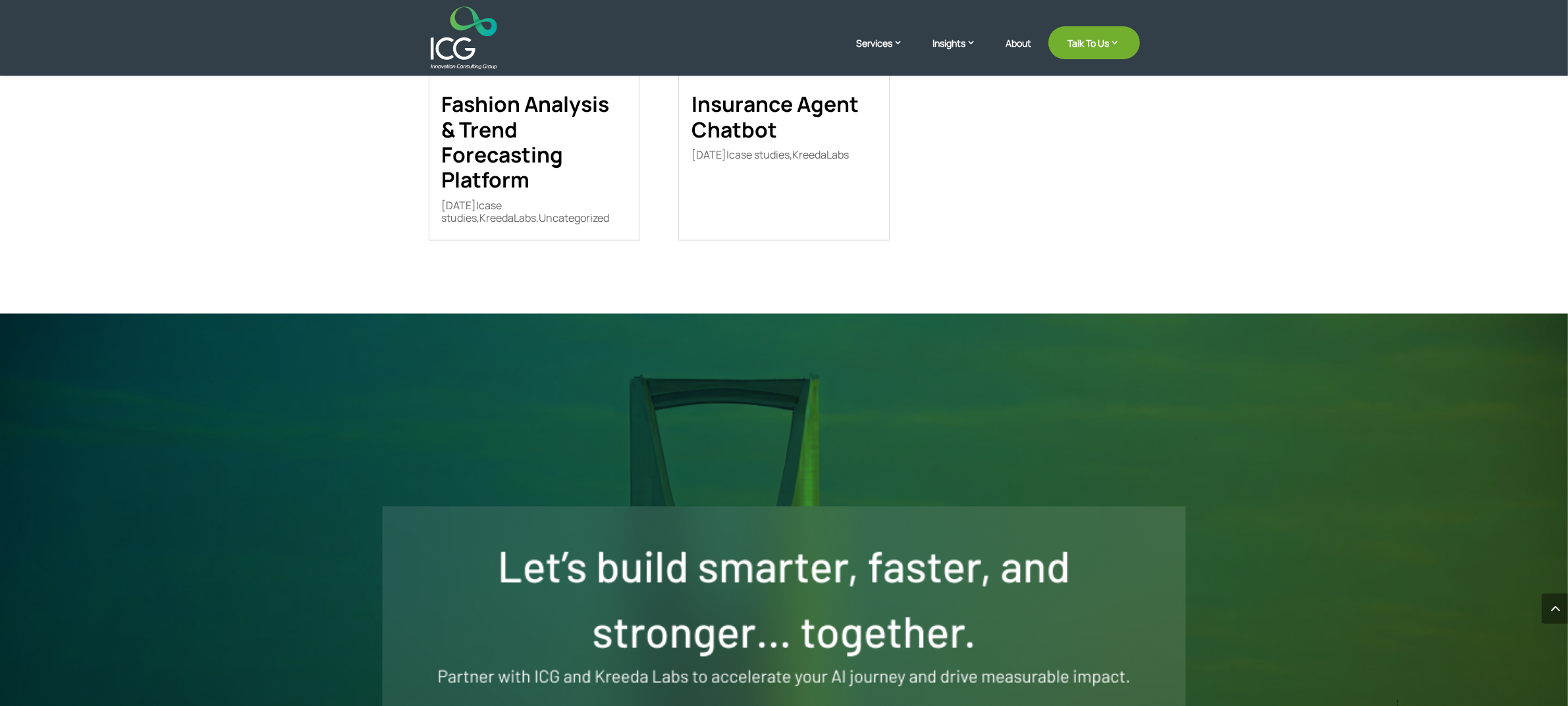
scroll to position [2954, 0]
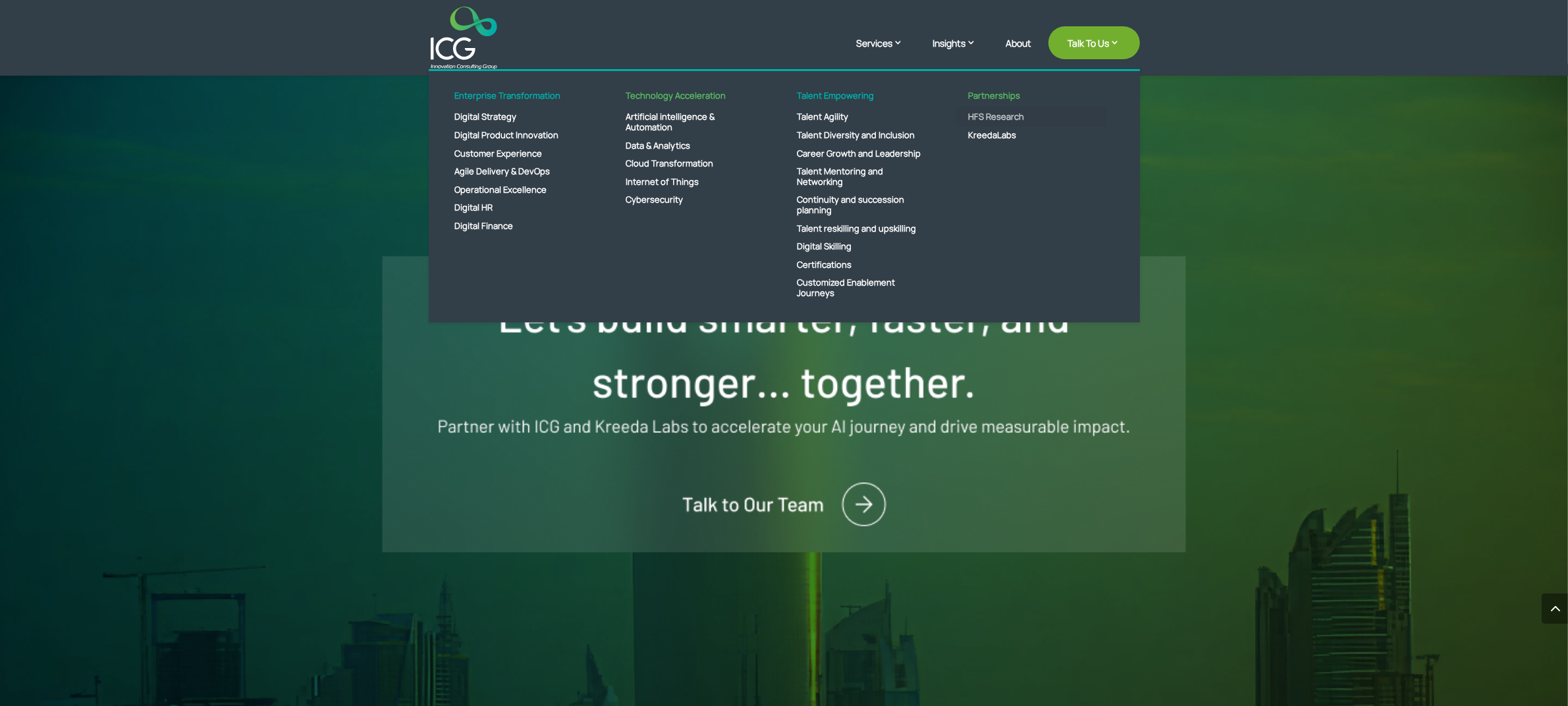
click at [995, 114] on link "HFS Research" at bounding box center [1031, 118] width 152 height 19
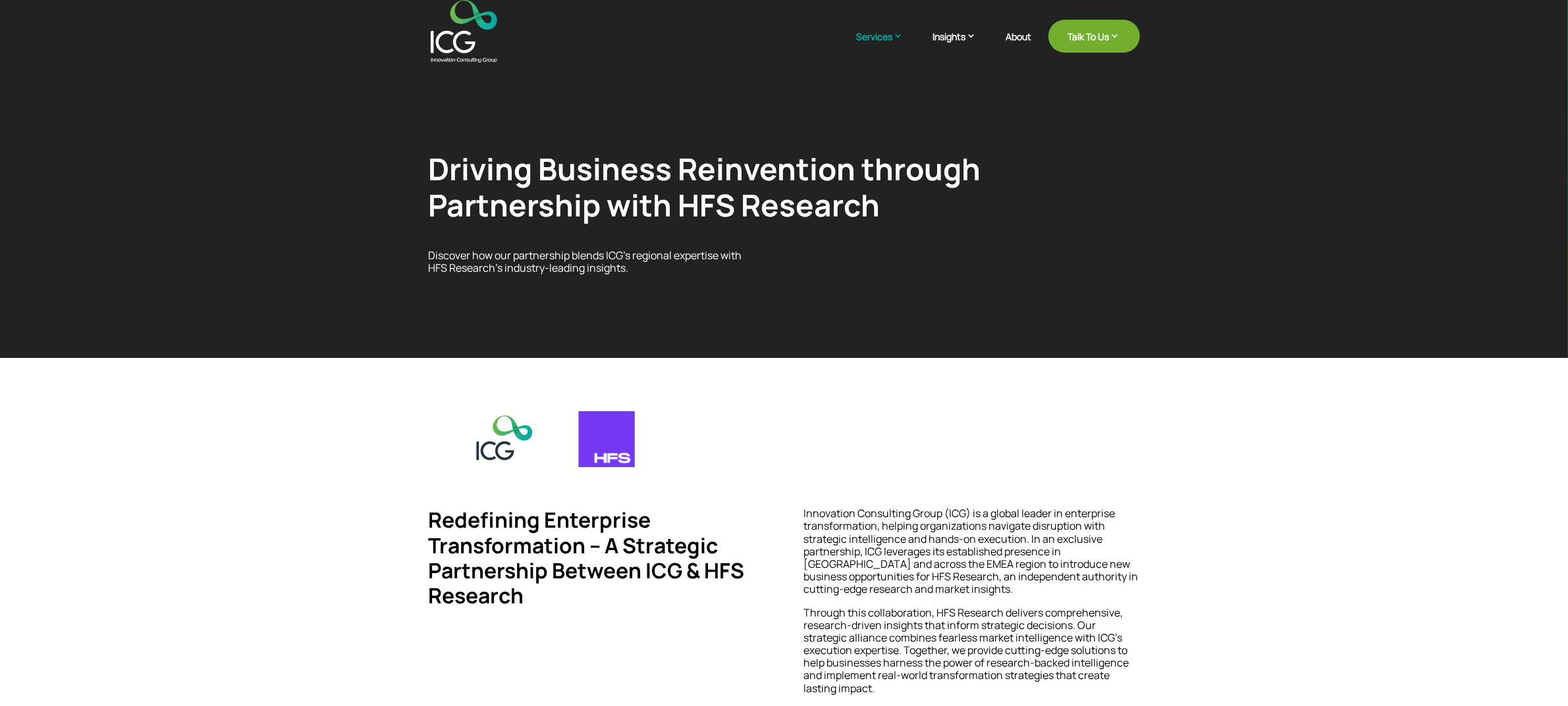
click at [457, 35] on img at bounding box center [464, 31] width 67 height 62
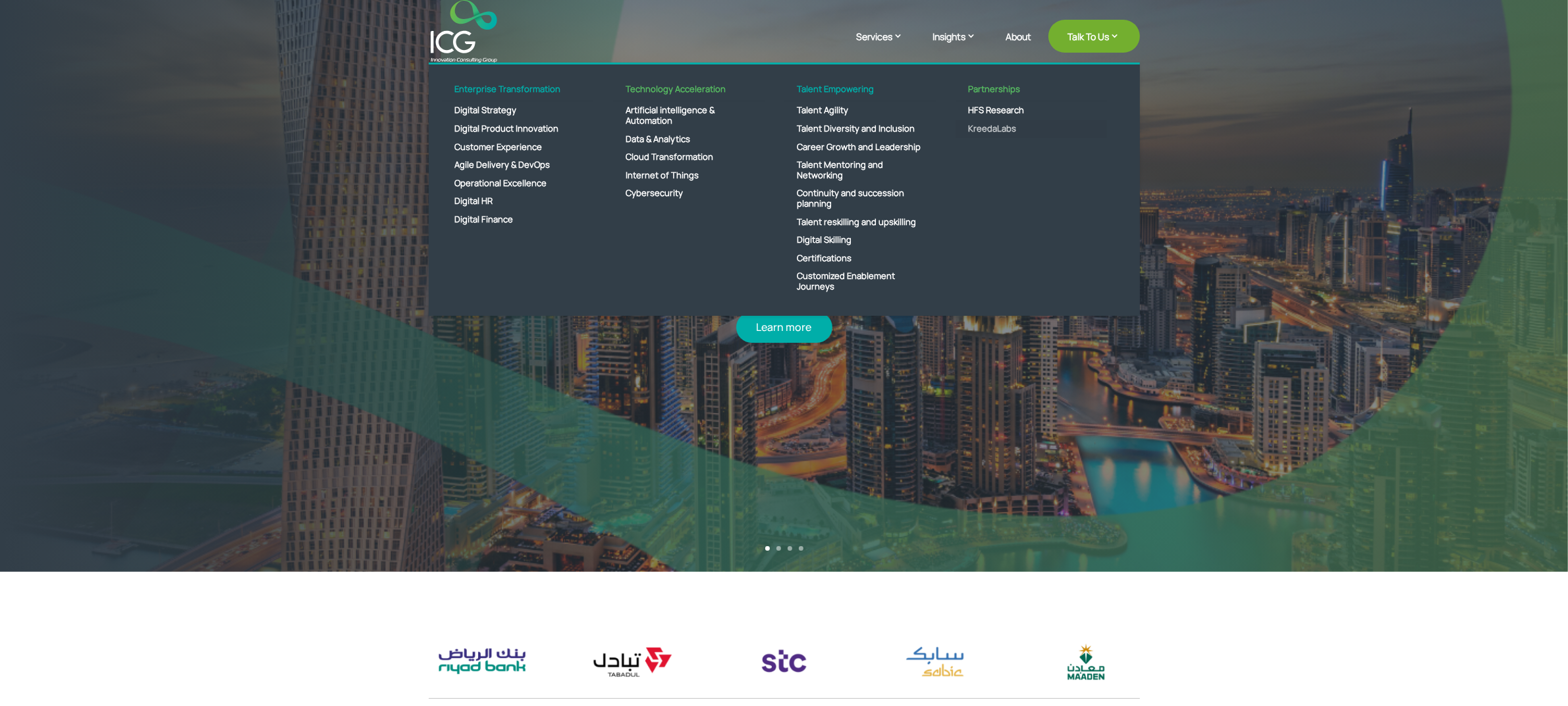
click at [1002, 129] on link "KreedaLabs" at bounding box center [1031, 129] width 152 height 19
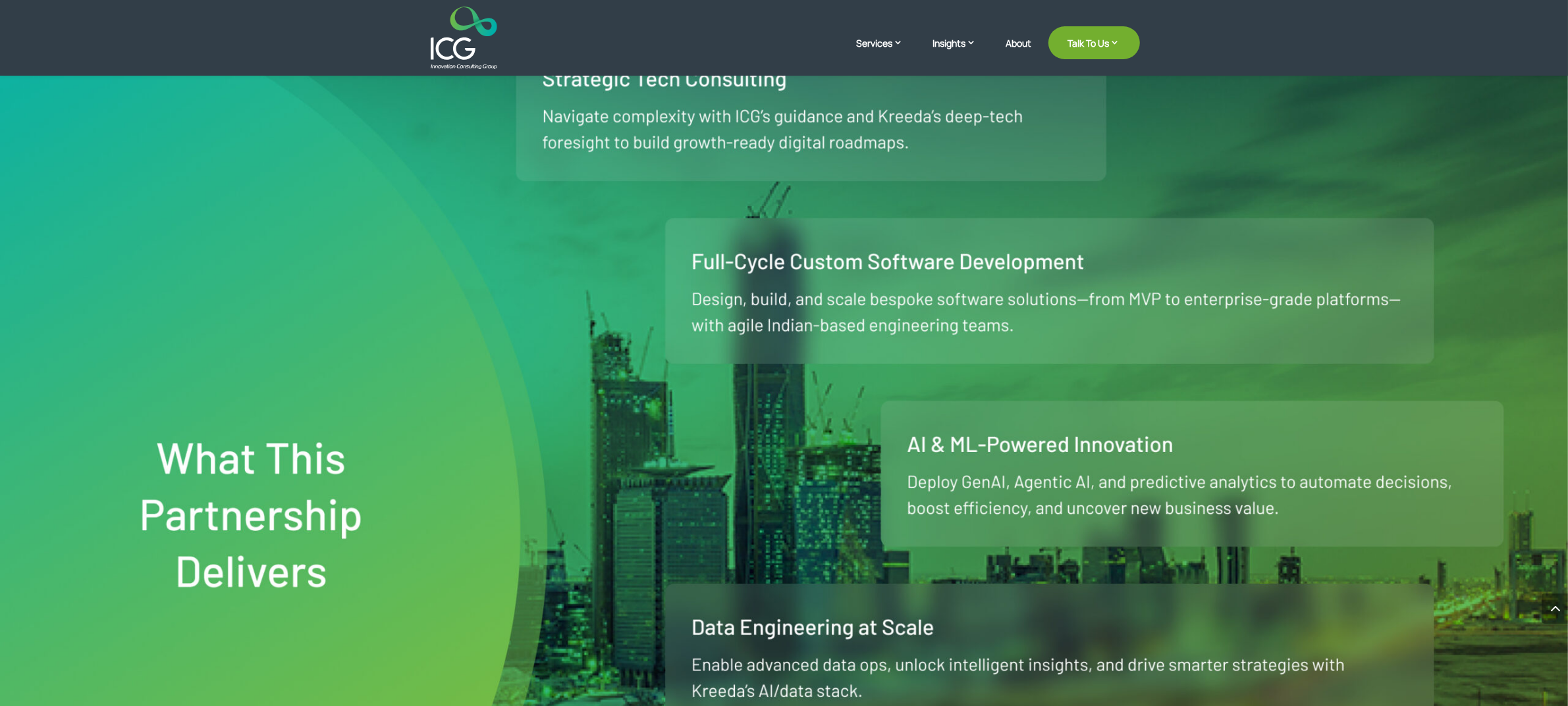
scroll to position [1070, 0]
